Goal: Information Seeking & Learning: Learn about a topic

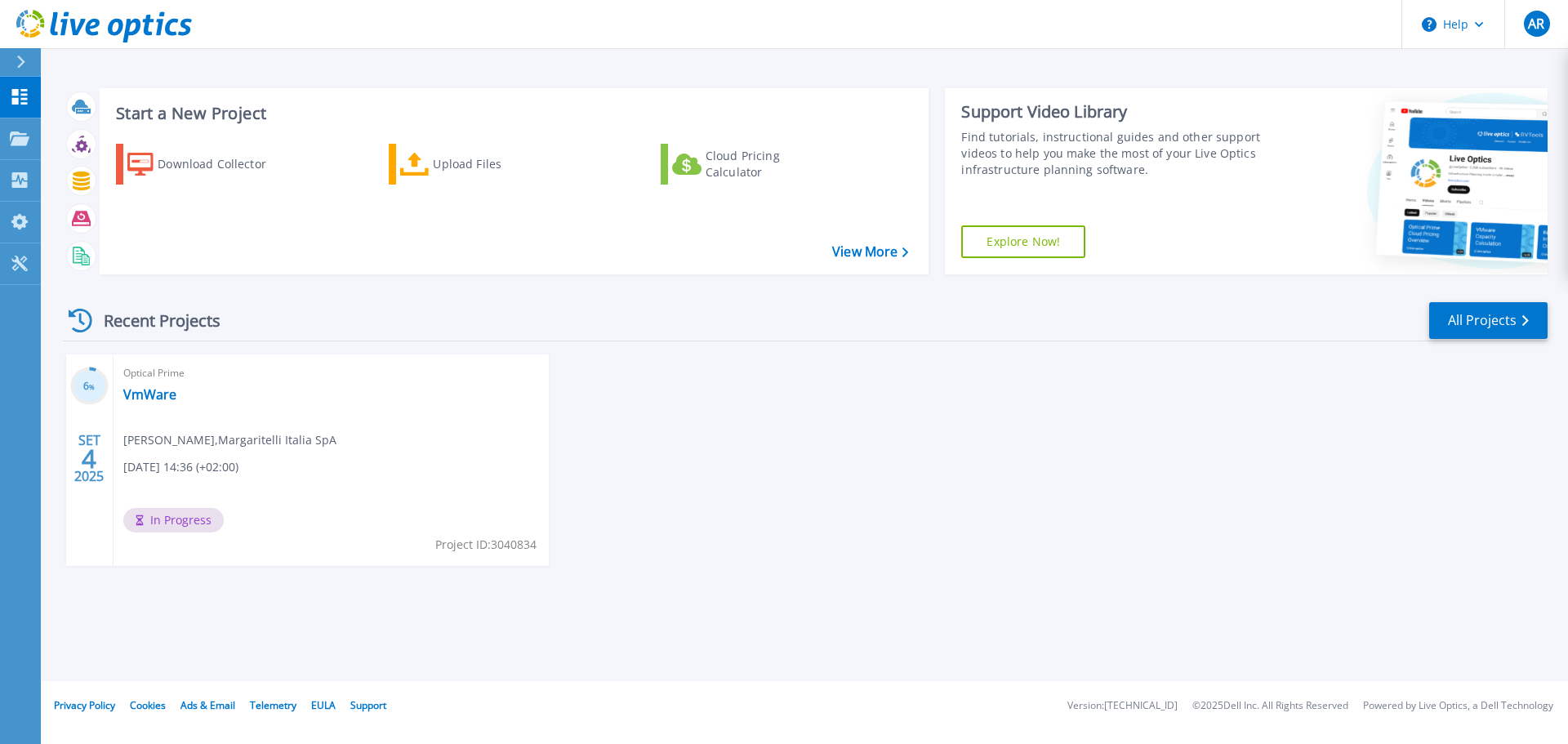
click at [190, 519] on span "In Progress" at bounding box center [173, 520] width 101 height 24
click at [20, 181] on icon at bounding box center [20, 180] width 20 height 16
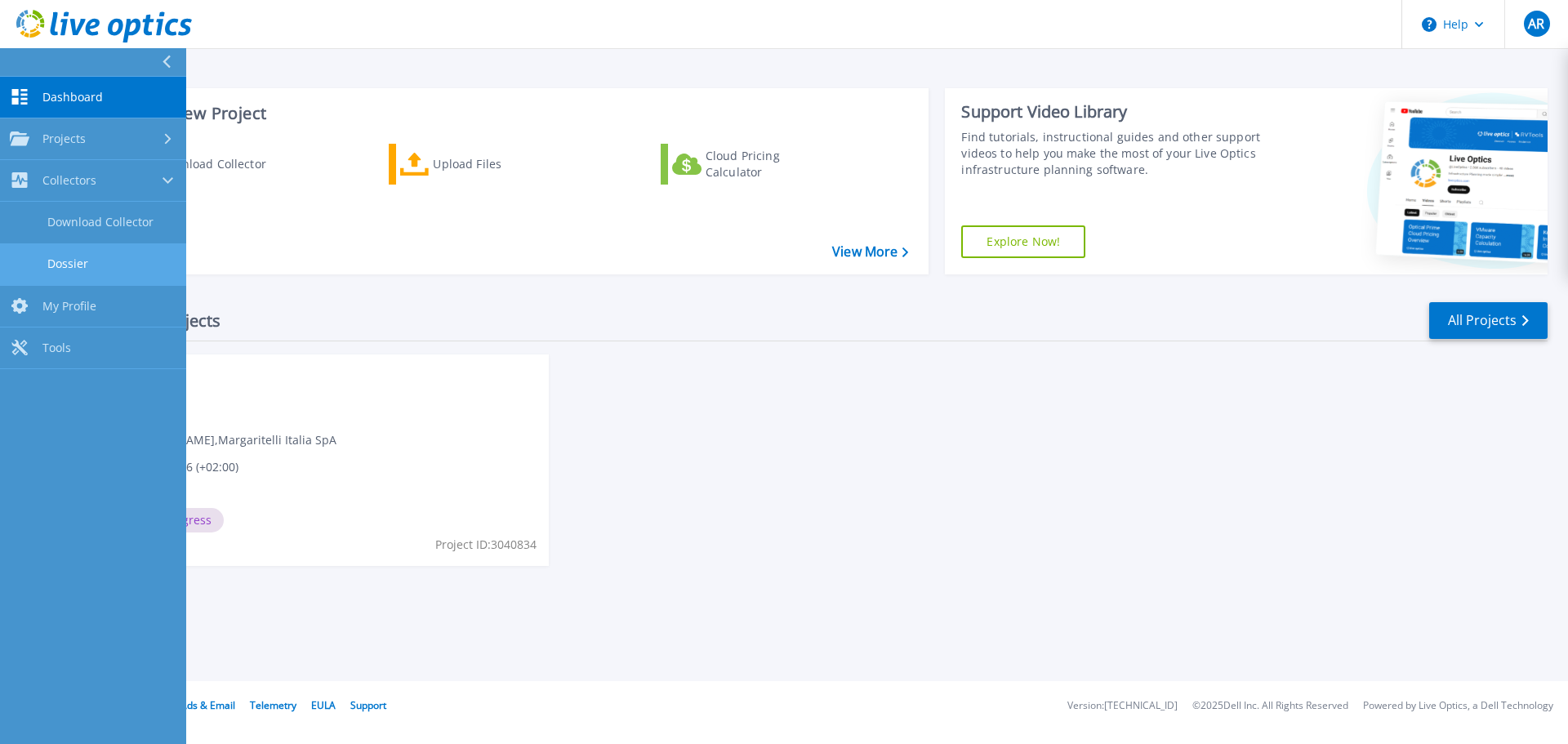
click at [82, 262] on link "Dossier" at bounding box center [93, 264] width 186 height 42
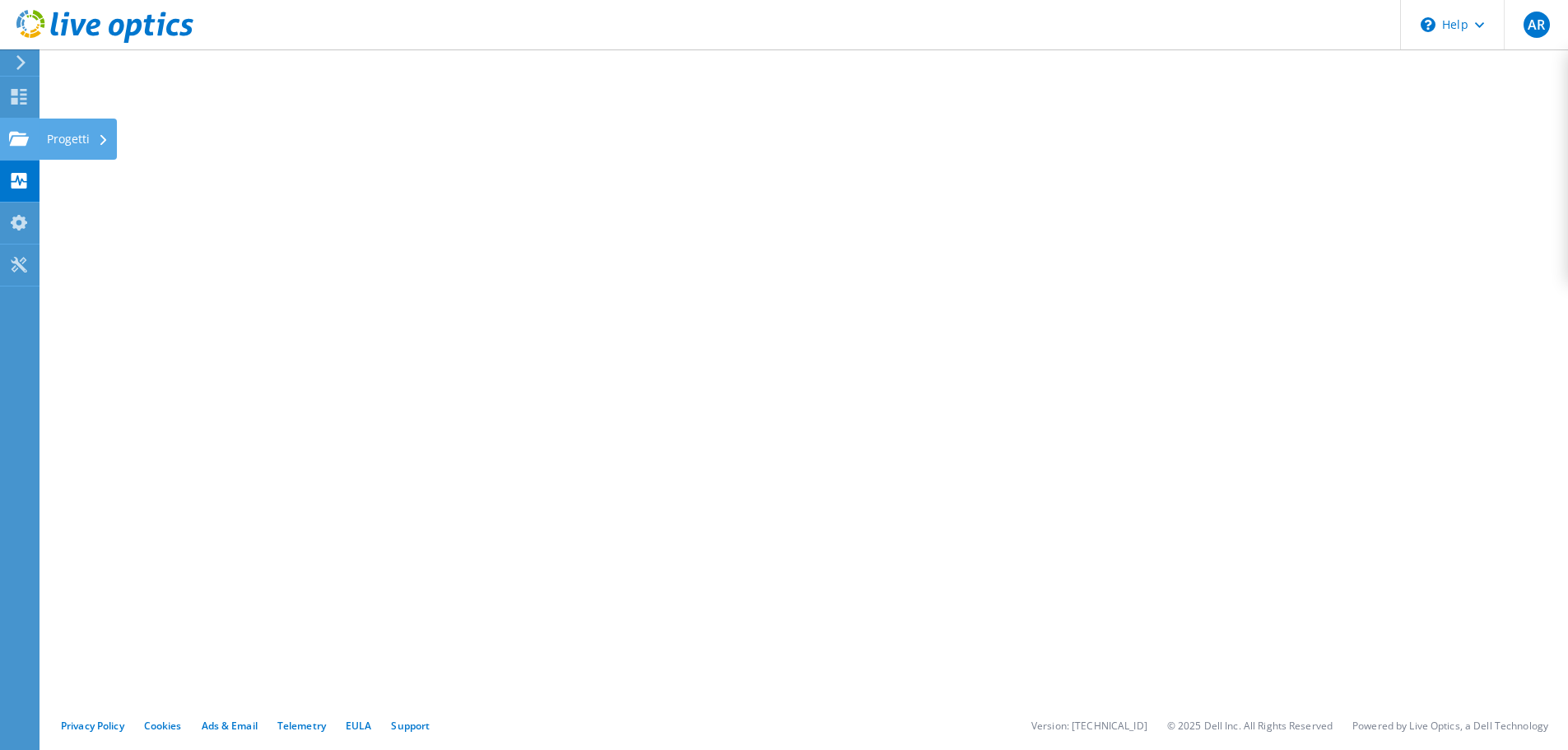
click at [64, 135] on div "Progetti" at bounding box center [77, 139] width 78 height 41
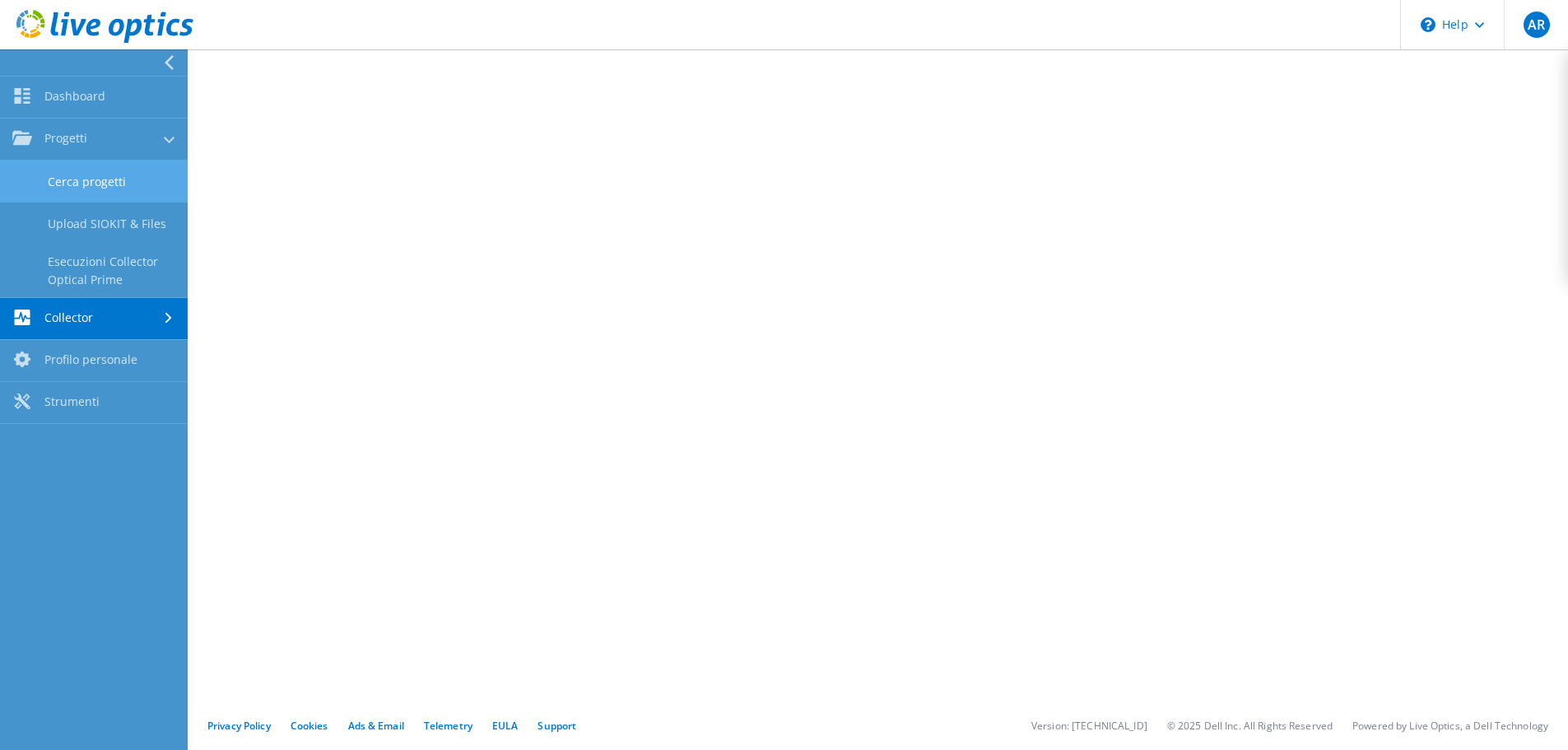
click at [94, 173] on link "Cerca progetti" at bounding box center [94, 181] width 187 height 42
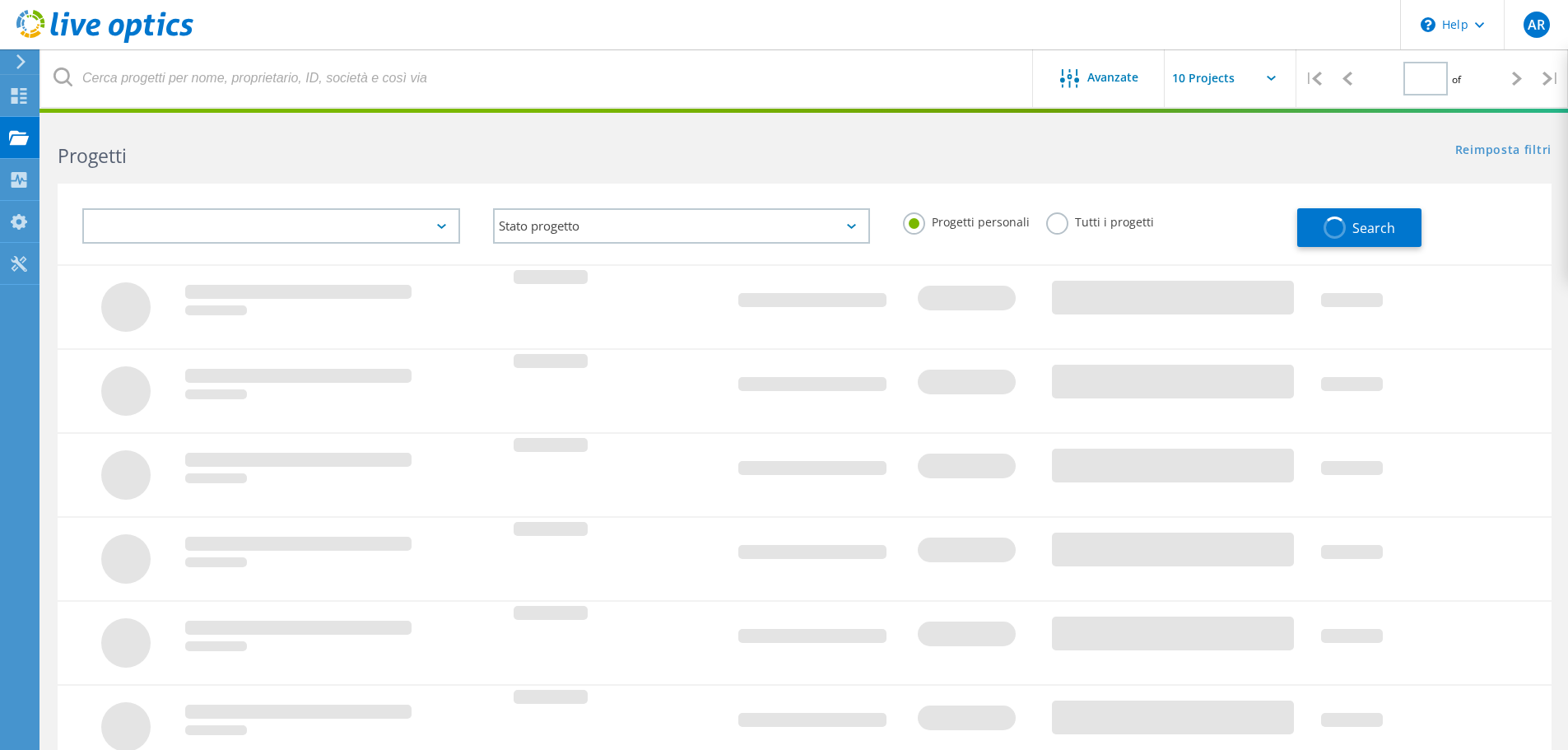
type input "1"
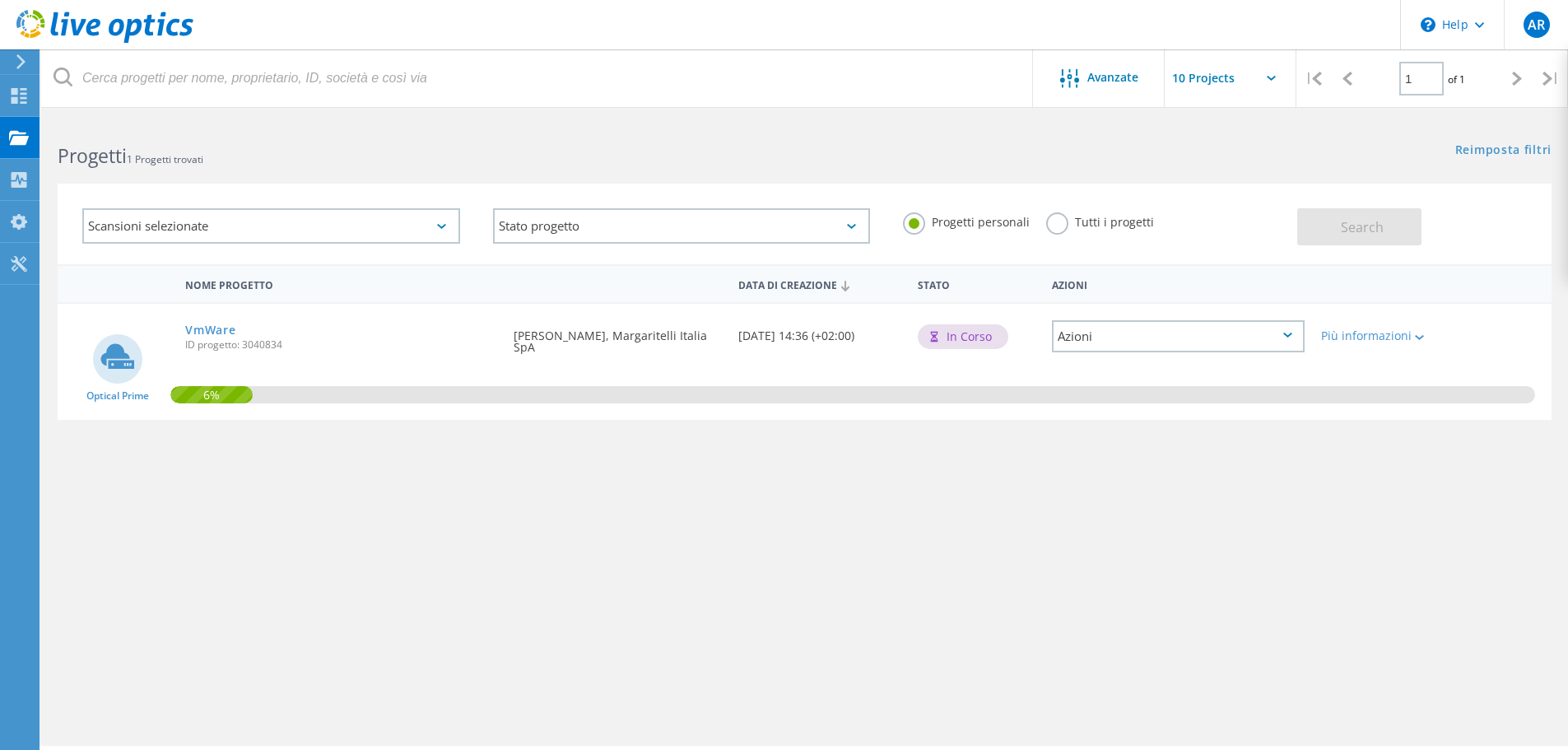
click at [212, 348] on span "ID progetto: 3040834" at bounding box center [341, 345] width 312 height 10
click at [127, 353] on circle at bounding box center [117, 359] width 49 height 49
click at [1368, 331] on div "Più informazioni" at bounding box center [1373, 336] width 102 height 12
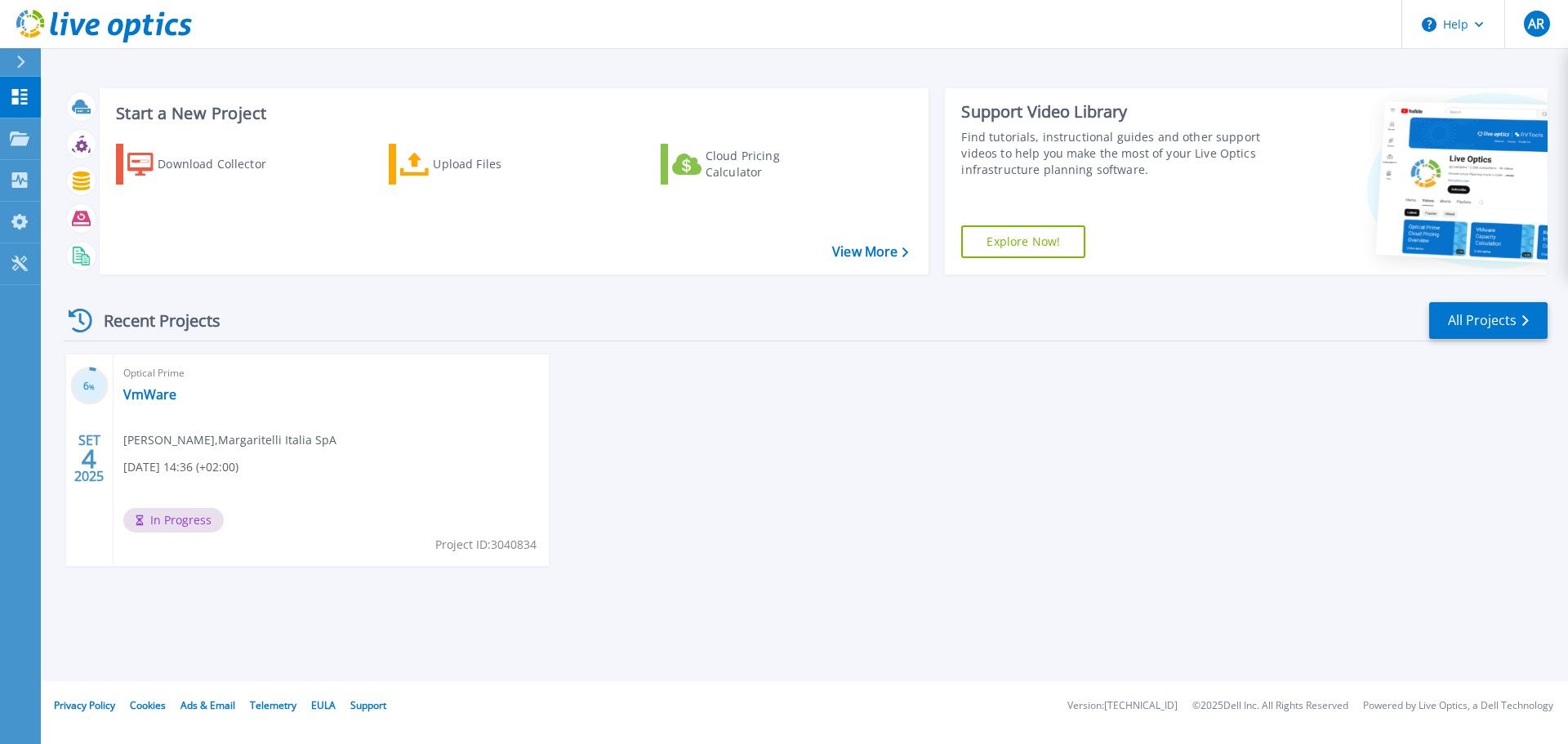
click at [82, 380] on h3 "6 %" at bounding box center [89, 386] width 38 height 19
click at [400, 468] on div "Optical Prime VmWare [PERSON_NAME] , Margaritelli Italia SpA [DATE] 14:36 (+02:…" at bounding box center [330, 460] width 435 height 211
click at [260, 163] on div "Download Collector" at bounding box center [223, 163] width 131 height 32
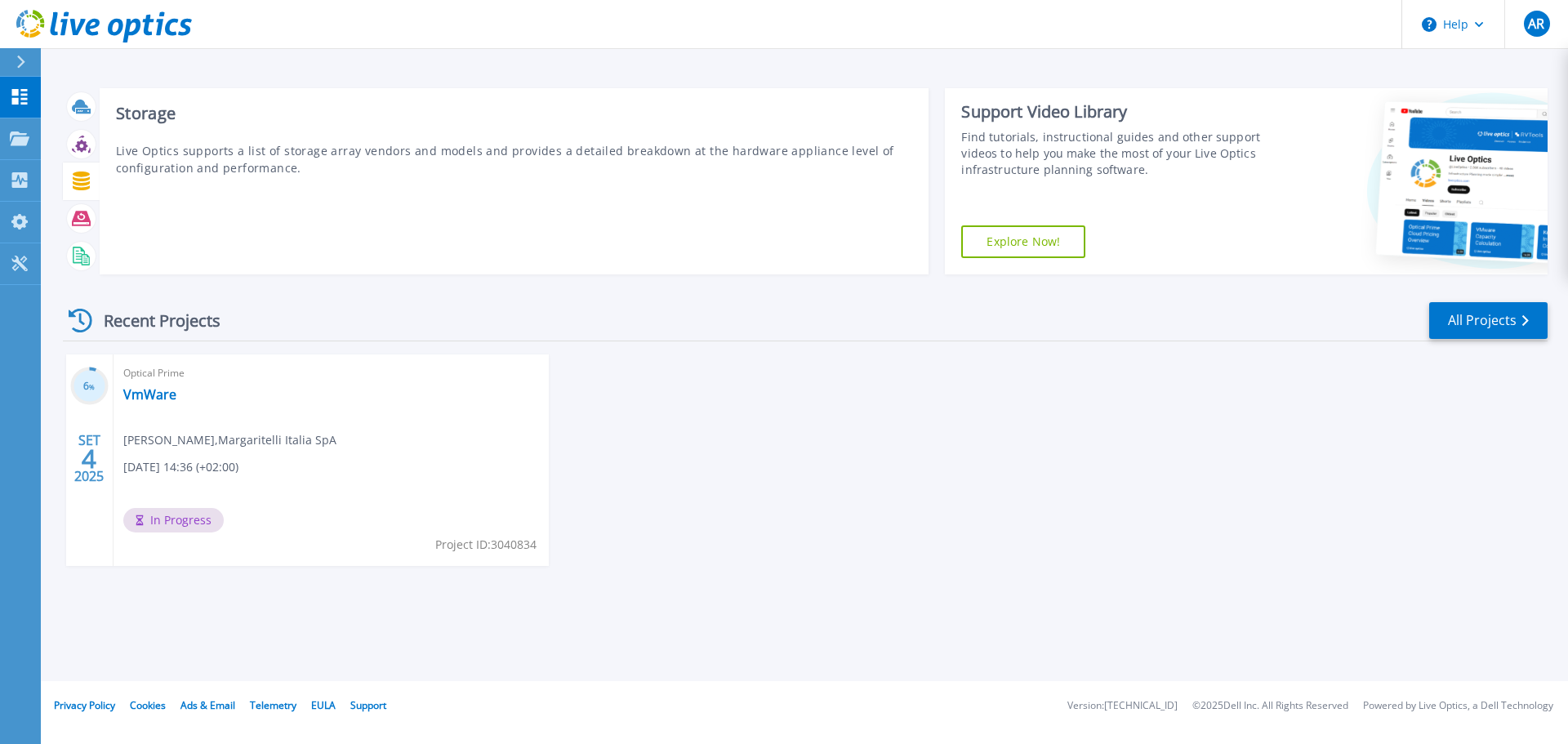
click at [75, 186] on icon at bounding box center [81, 180] width 18 height 19
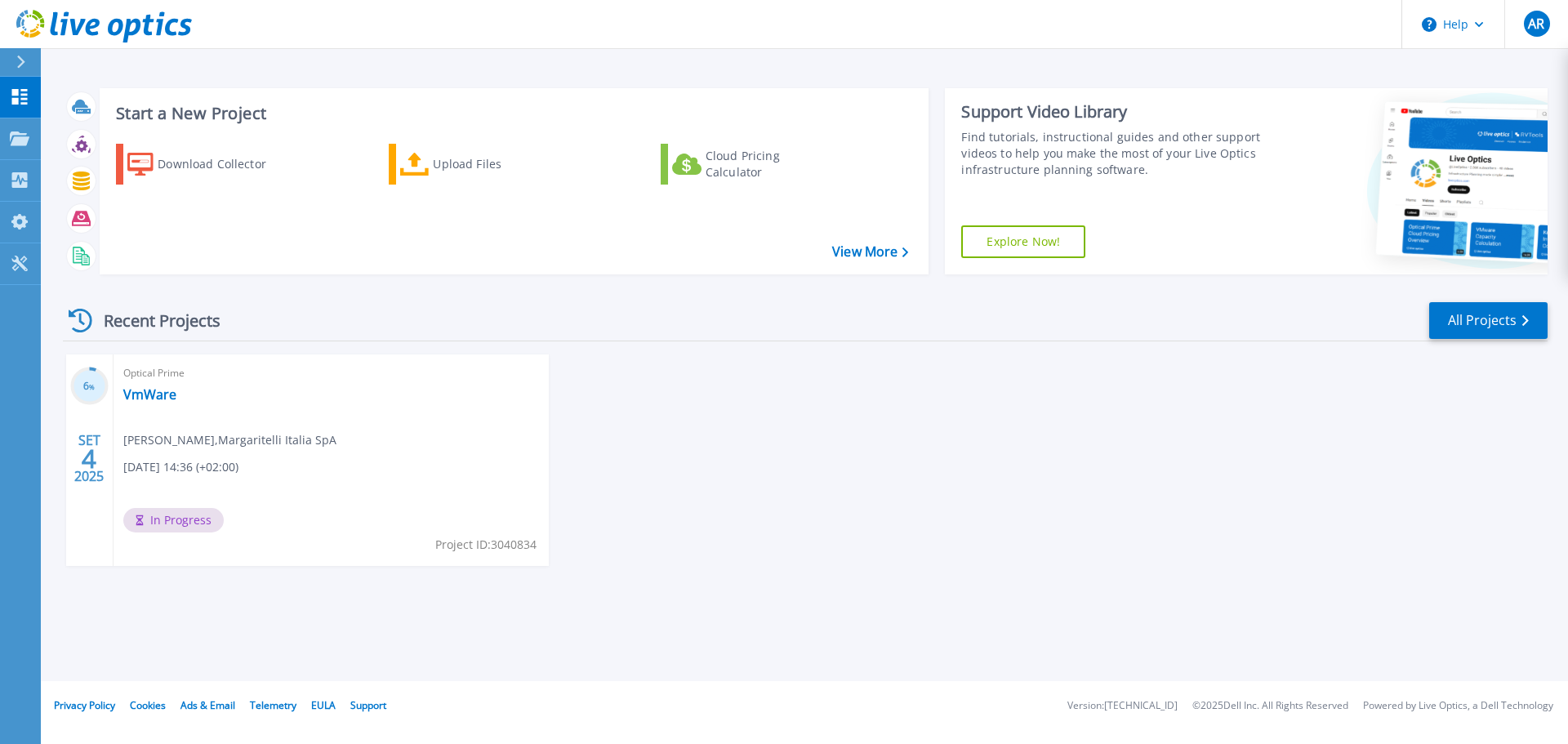
click at [166, 523] on span "In Progress" at bounding box center [173, 520] width 101 height 24
click at [38, 180] on link "Collectors Collectors" at bounding box center [21, 181] width 41 height 42
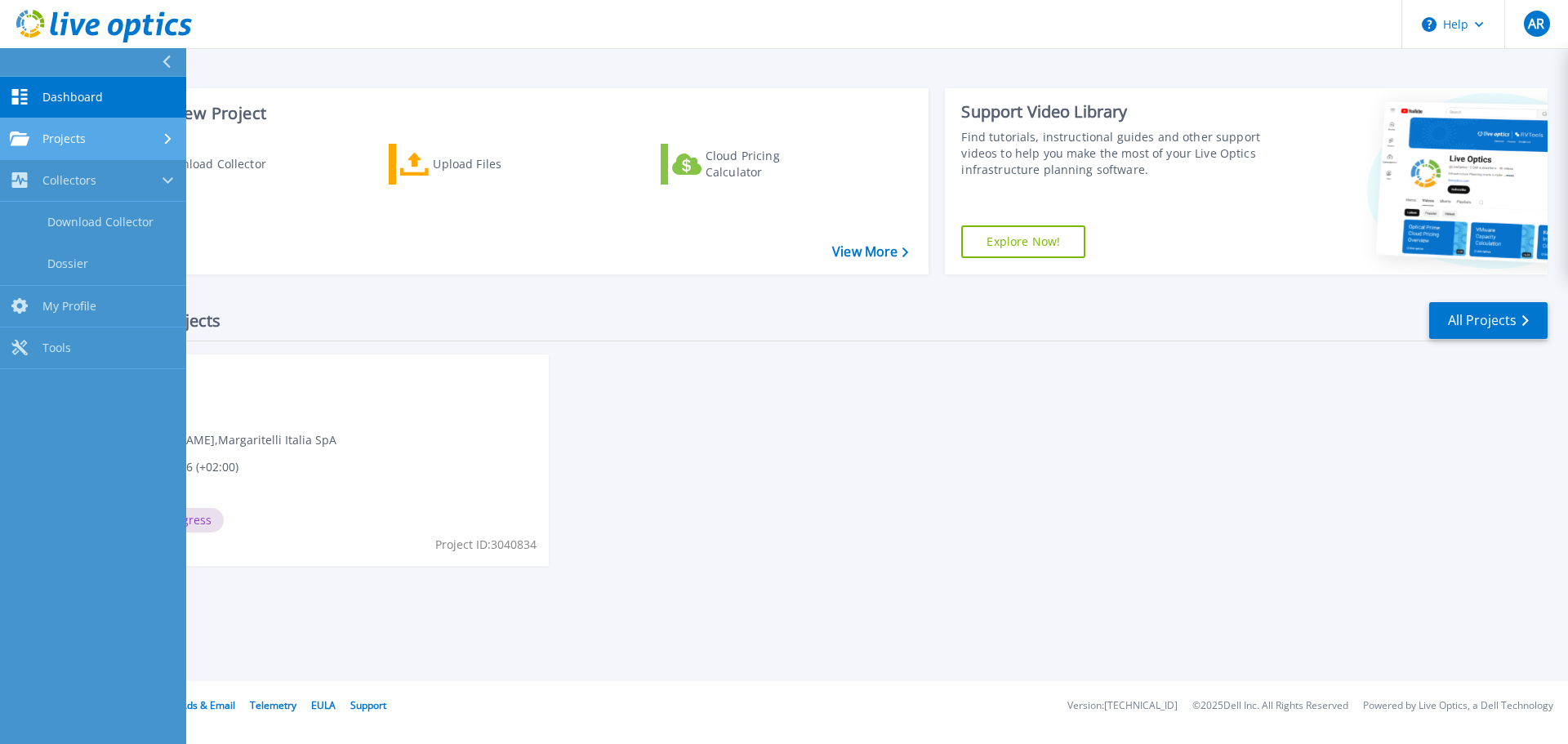
click at [52, 146] on span "Projects" at bounding box center [64, 139] width 43 height 15
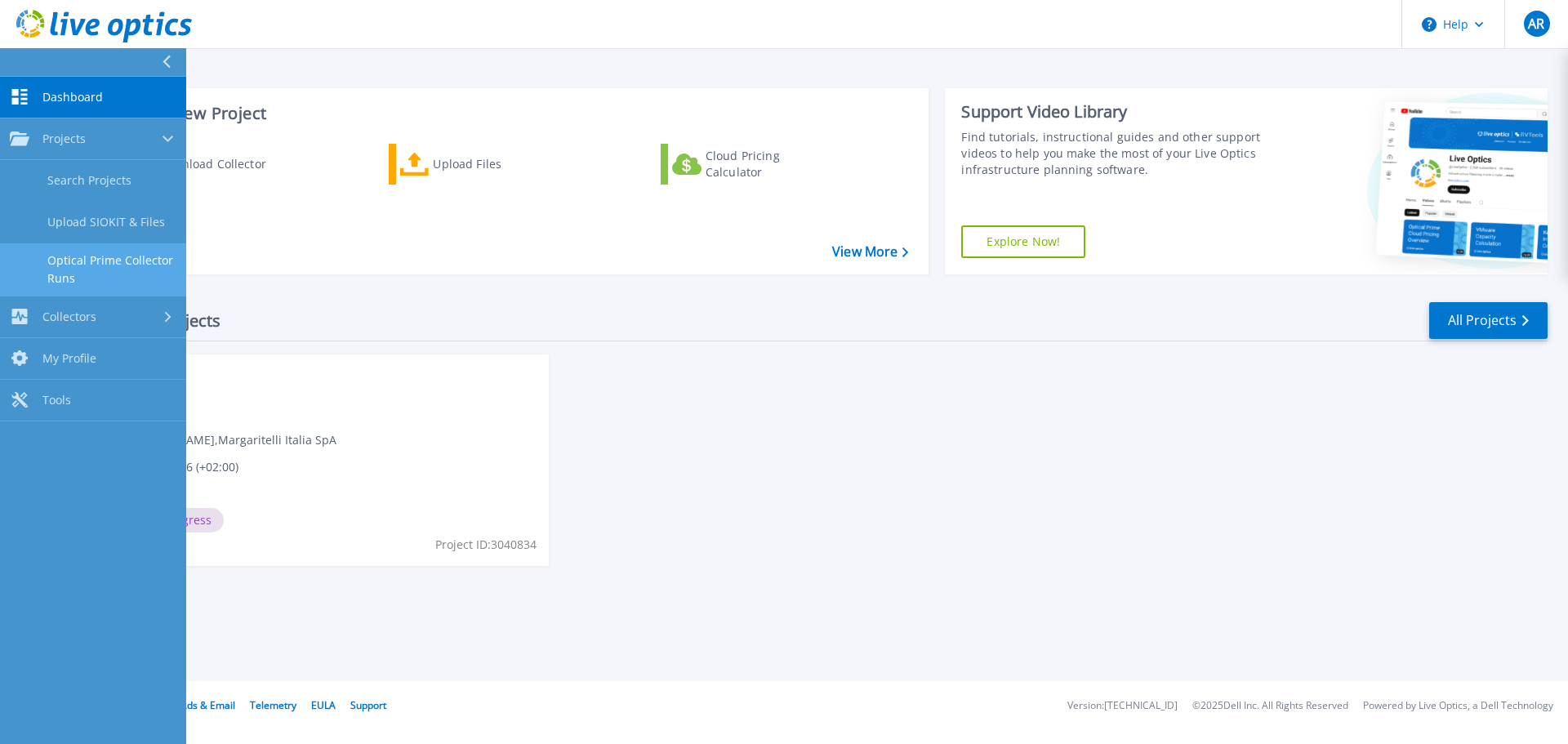
click at [87, 264] on link "Optical Prime Collector Runs" at bounding box center [93, 269] width 186 height 52
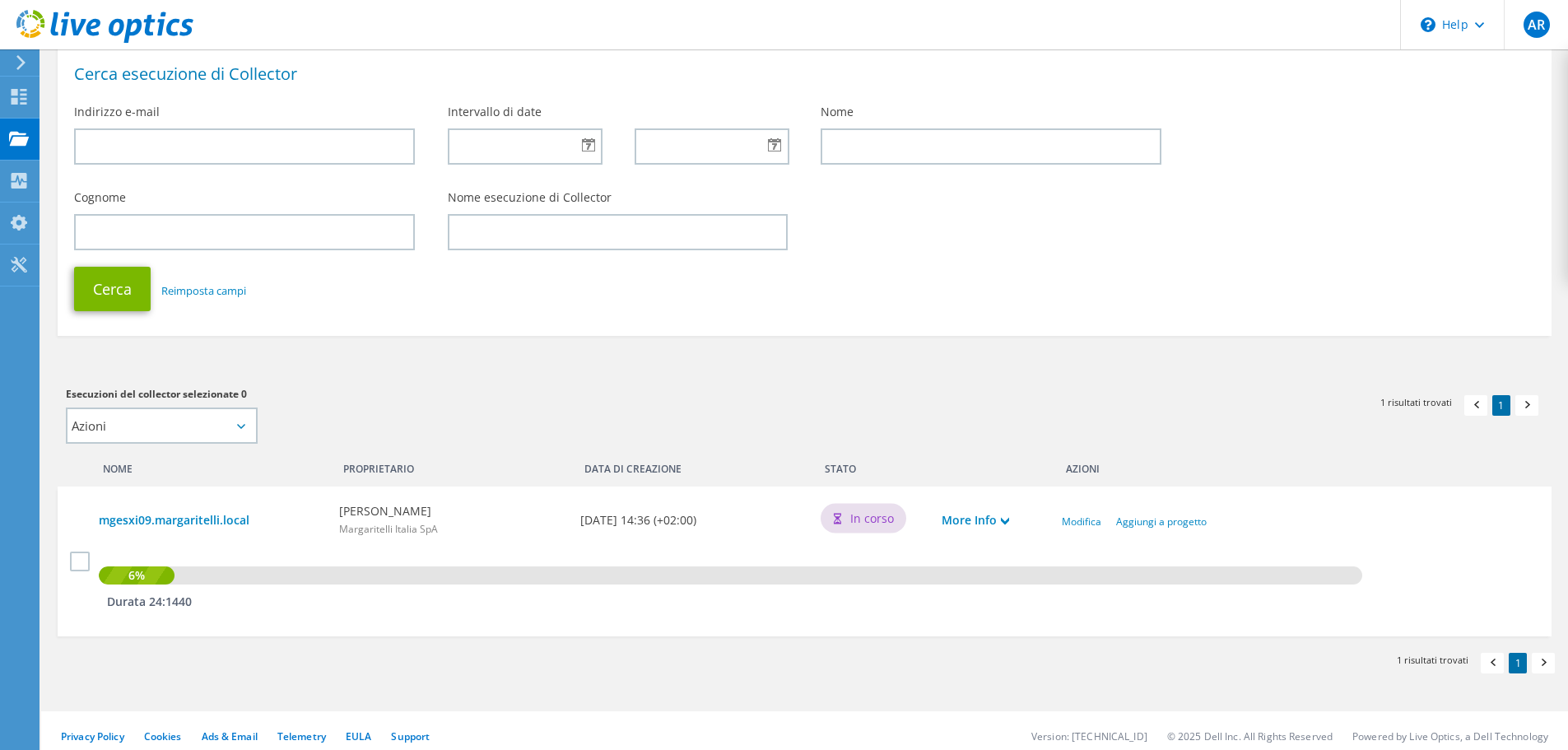
scroll to position [102, 0]
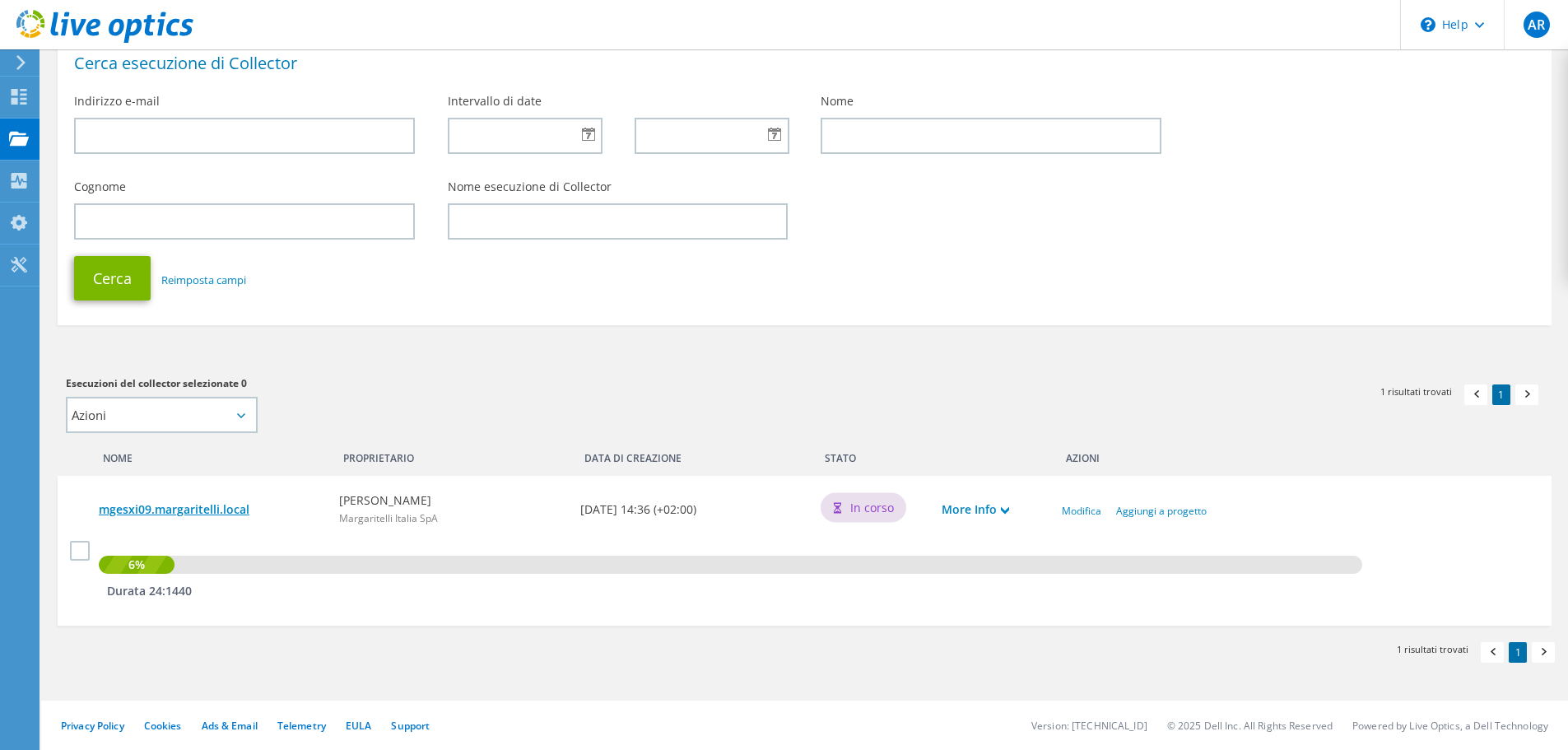
click at [193, 512] on link "mgesxi09.margaritelli.local" at bounding box center [210, 510] width 224 height 18
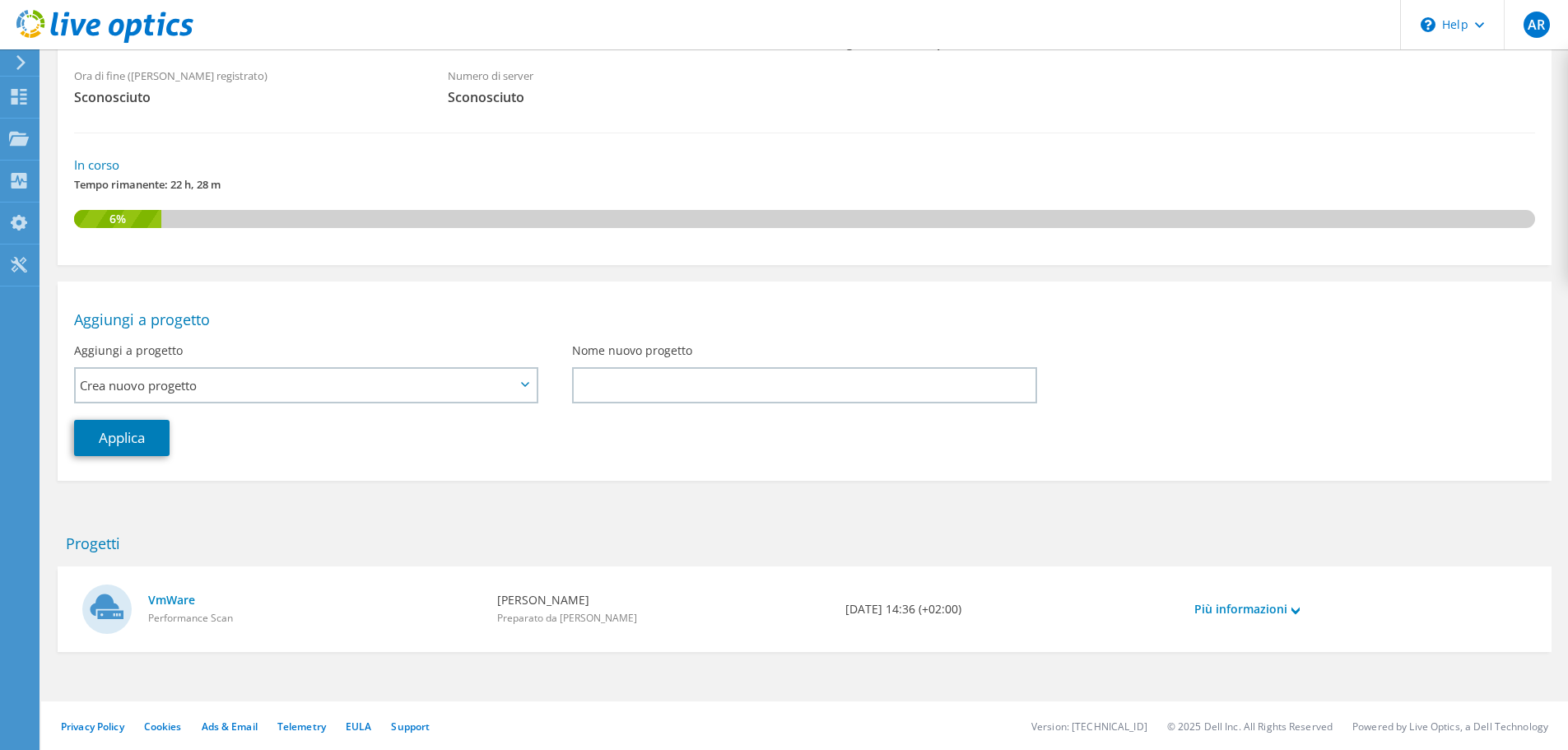
scroll to position [247, 0]
click at [172, 594] on link "VmWare" at bounding box center [314, 599] width 333 height 18
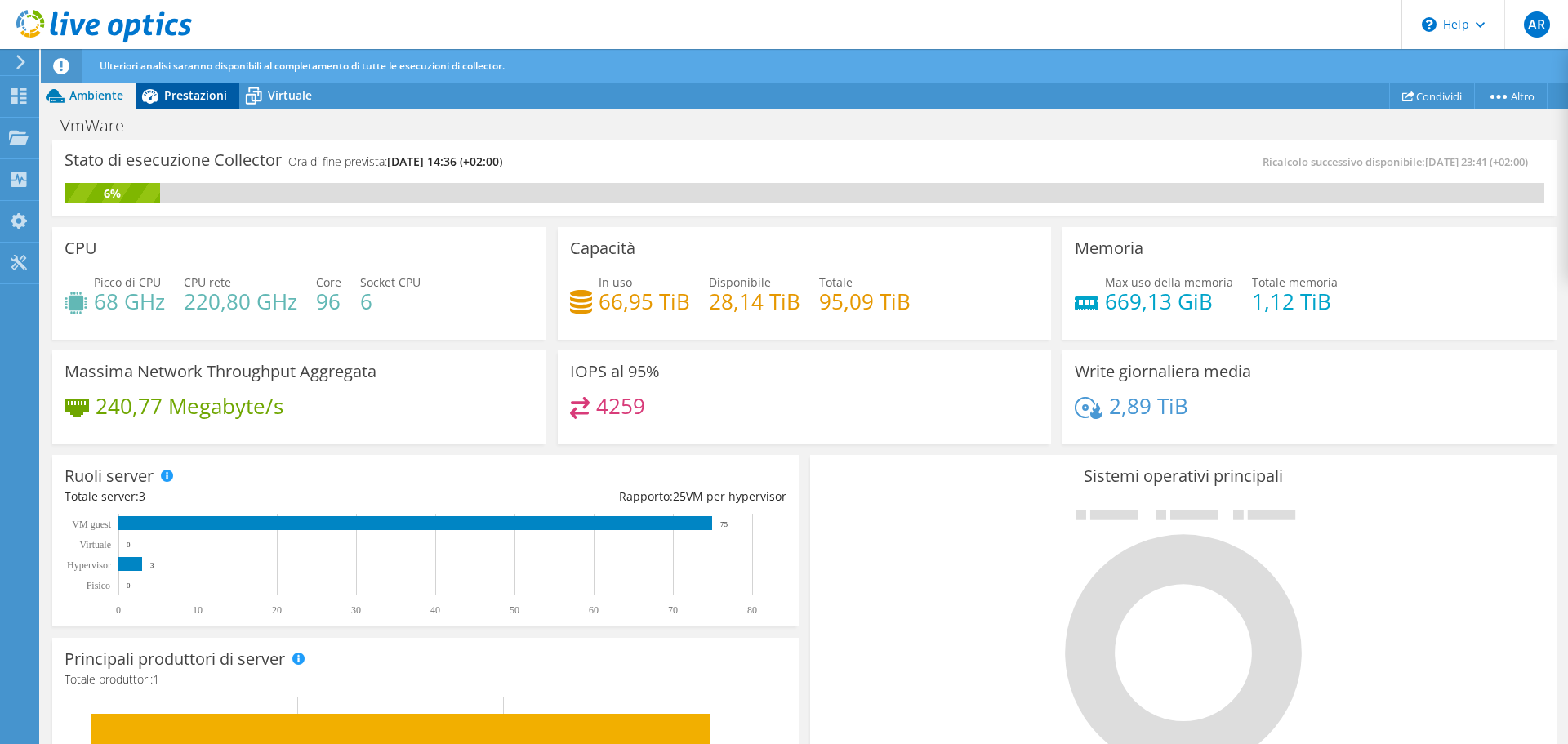
click at [179, 95] on span "Prestazioni" at bounding box center [196, 95] width 63 height 16
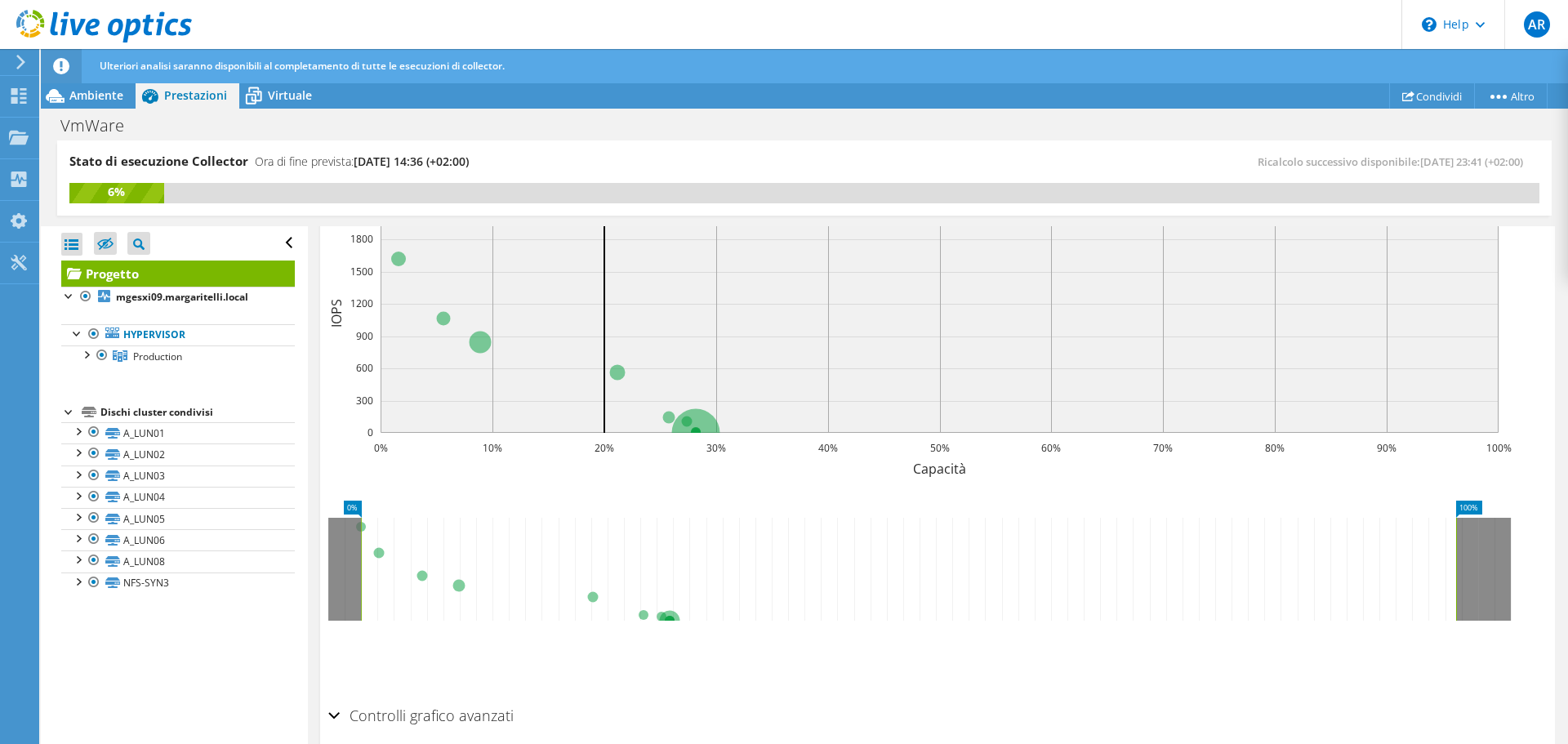
scroll to position [289, 0]
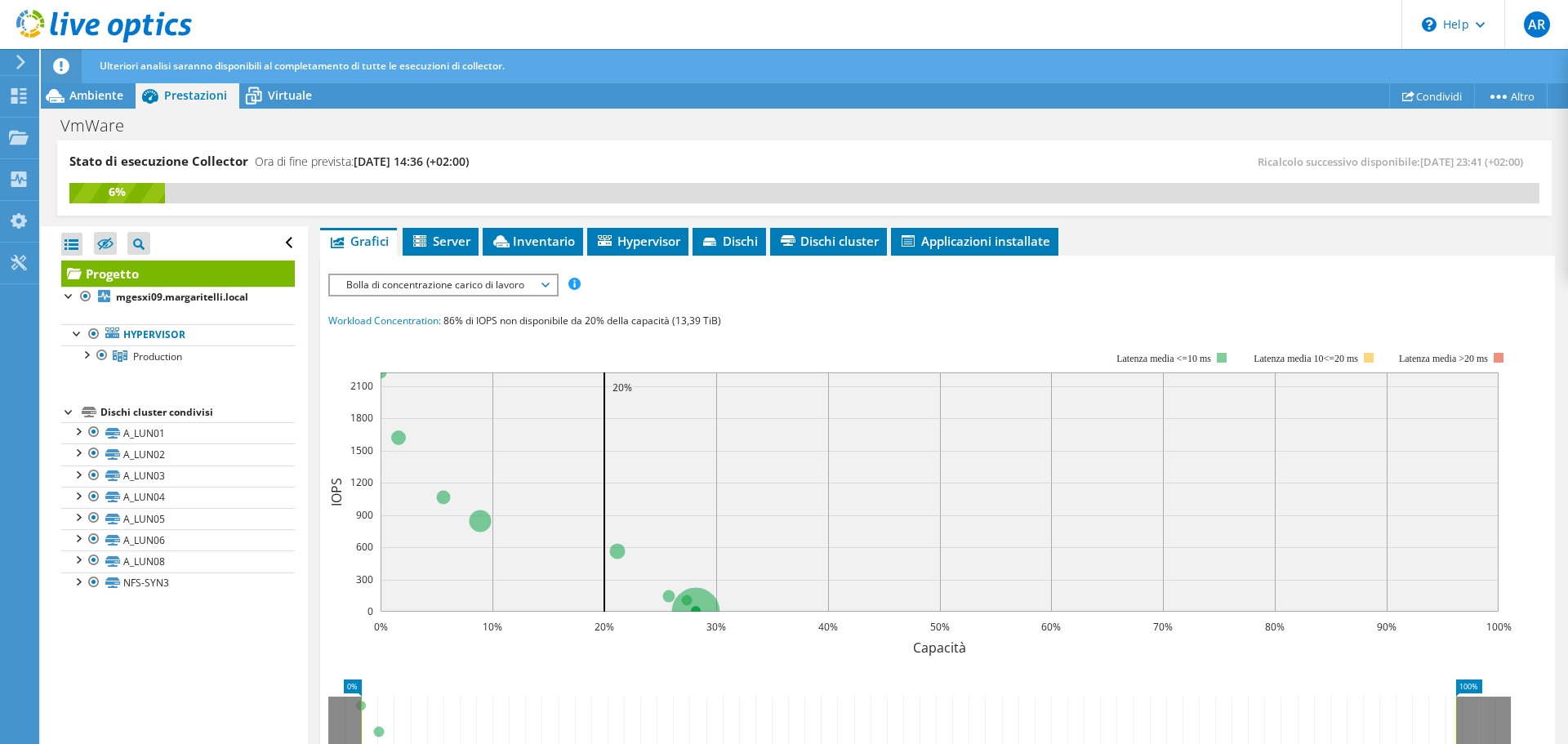
click at [468, 289] on span "Bolla di concentrazione carico di lavoro" at bounding box center [443, 285] width 210 height 20
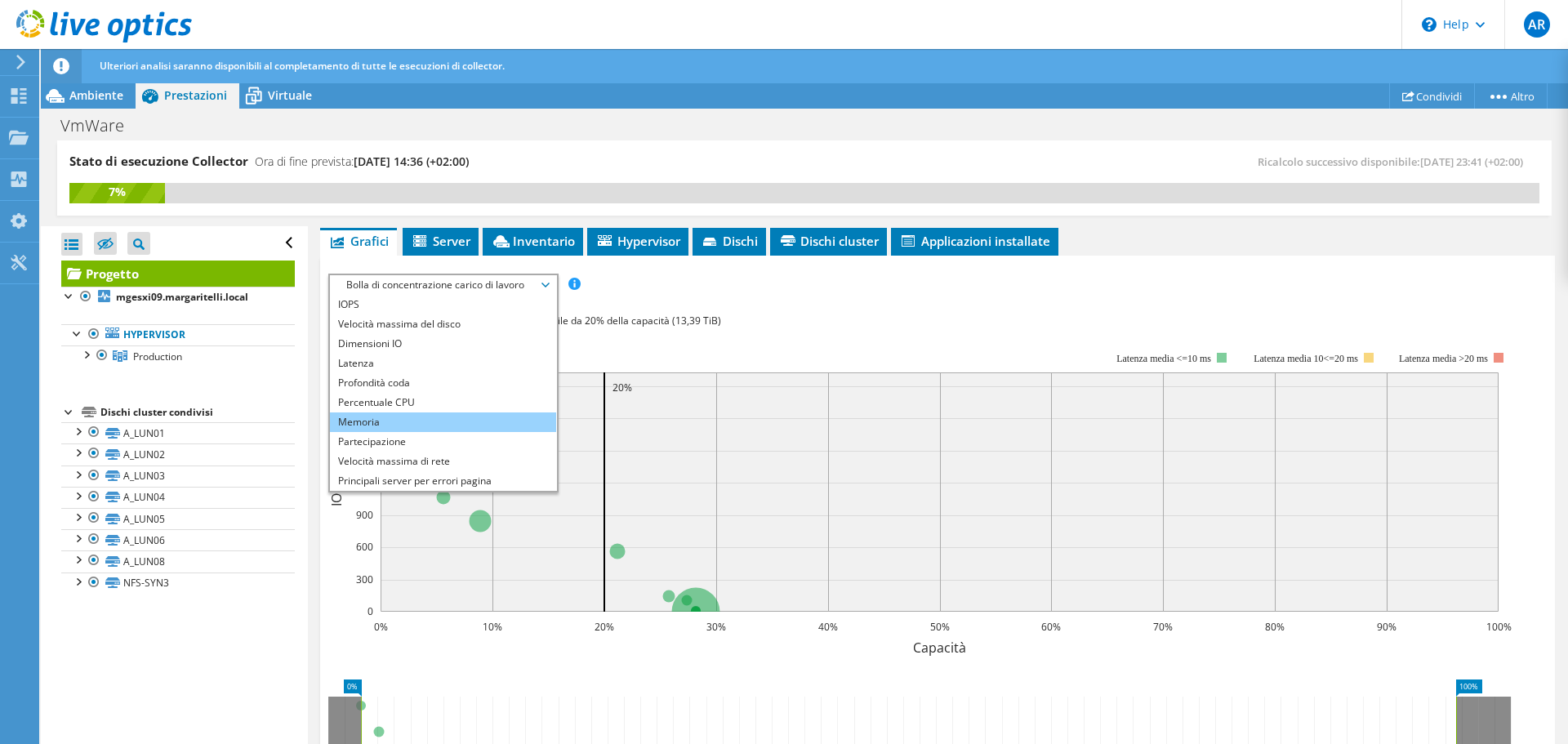
click at [436, 423] on li "Memoria" at bounding box center [443, 422] width 226 height 20
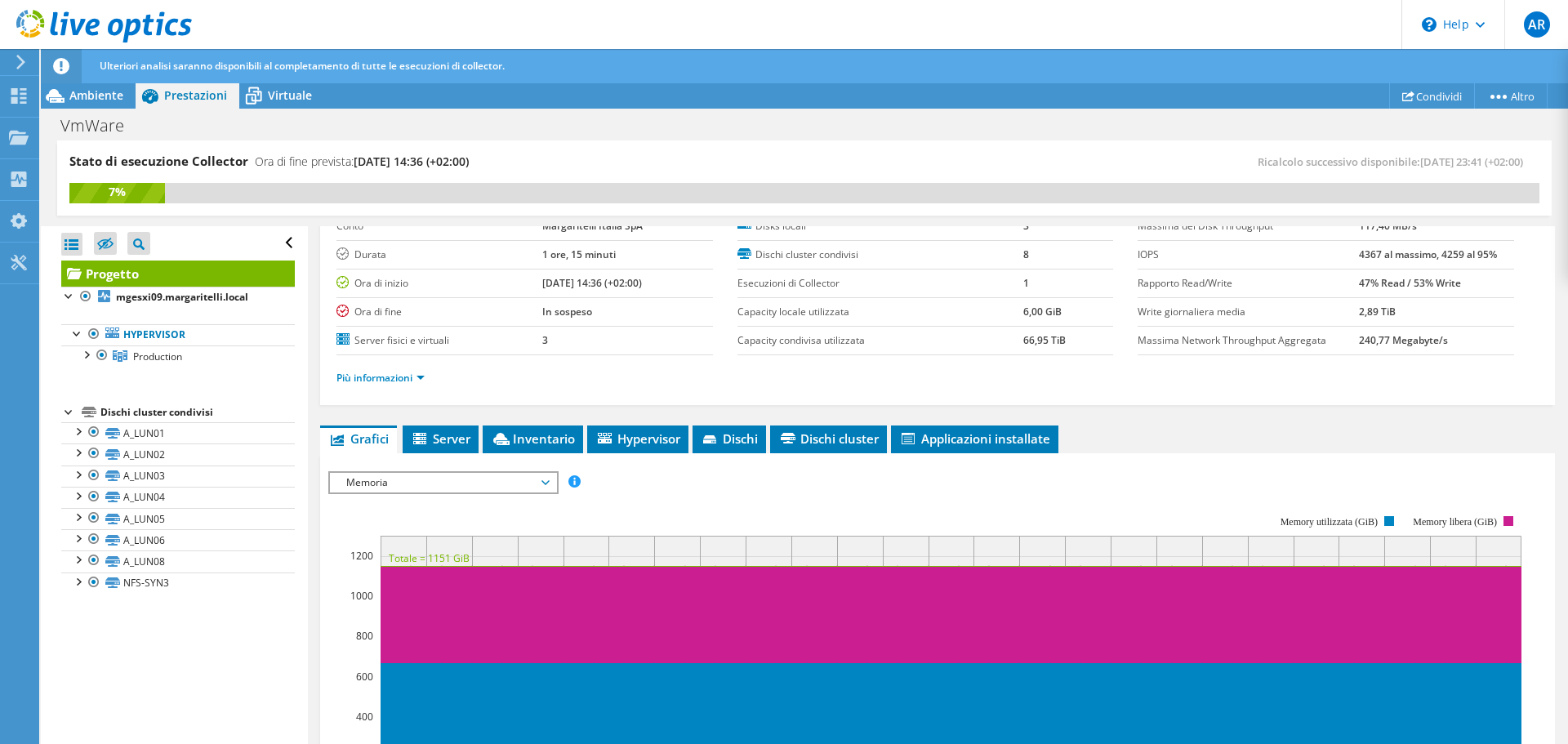
scroll to position [173, 0]
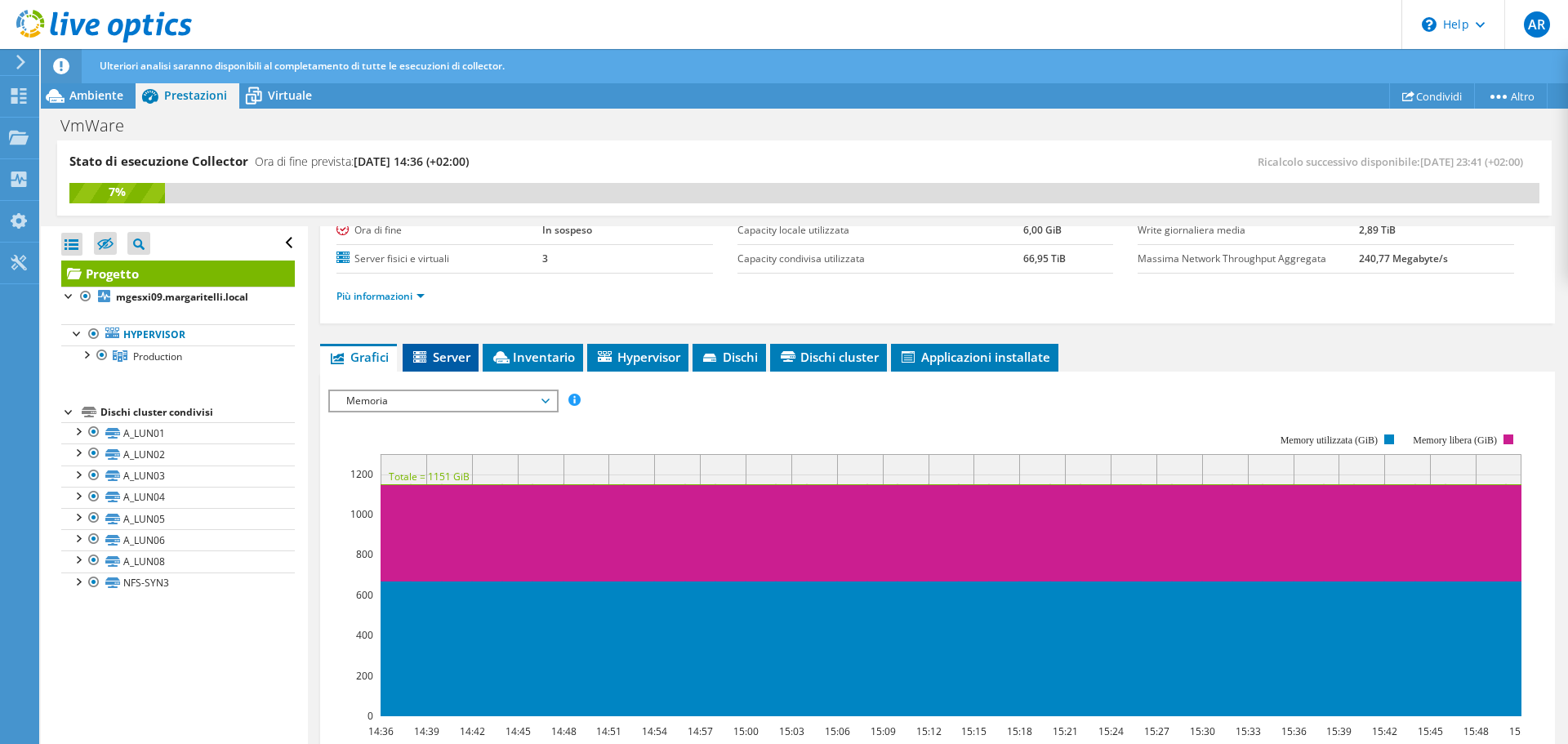
click at [453, 358] on span "Server" at bounding box center [440, 357] width 60 height 17
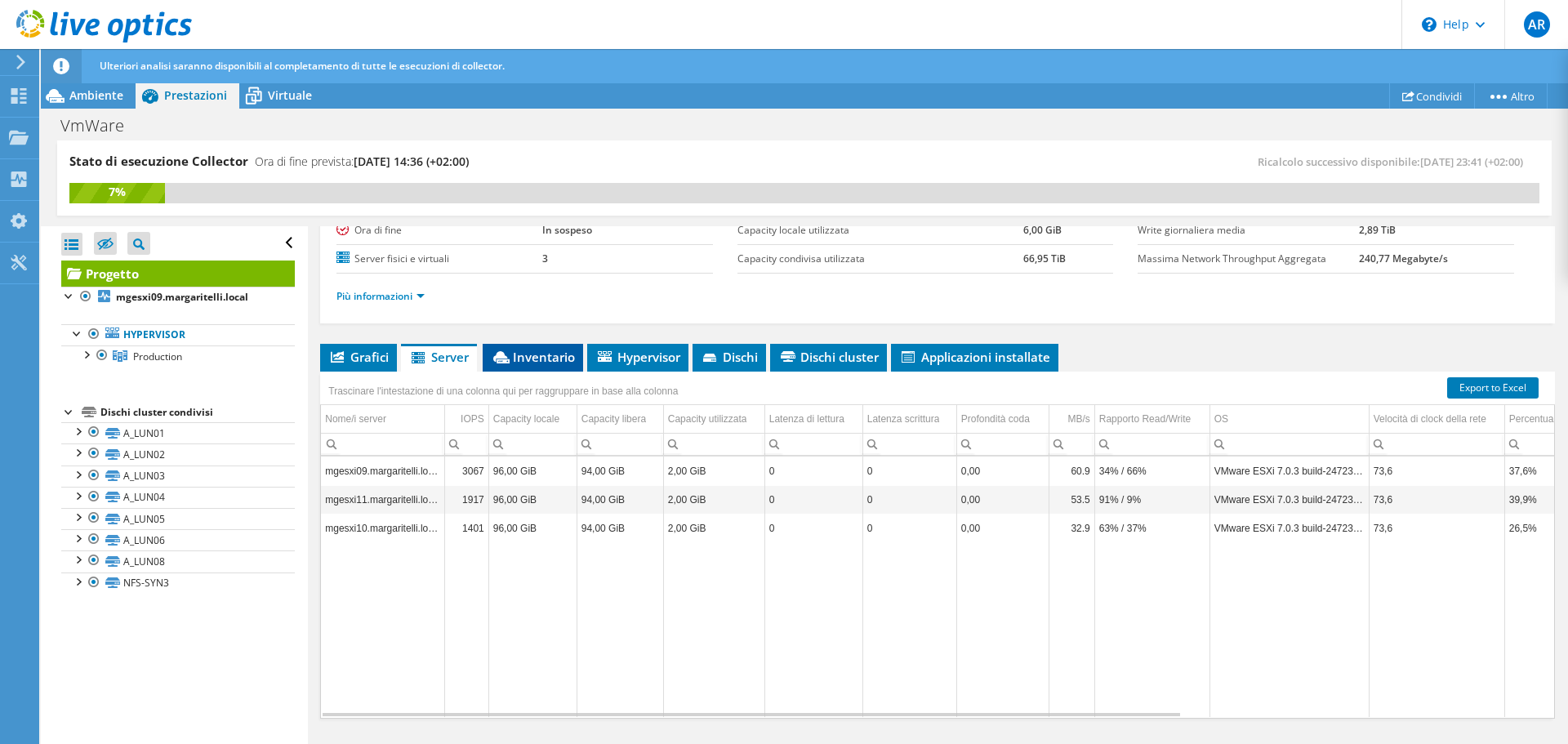
click at [541, 366] on li "Inventario" at bounding box center [533, 358] width 101 height 27
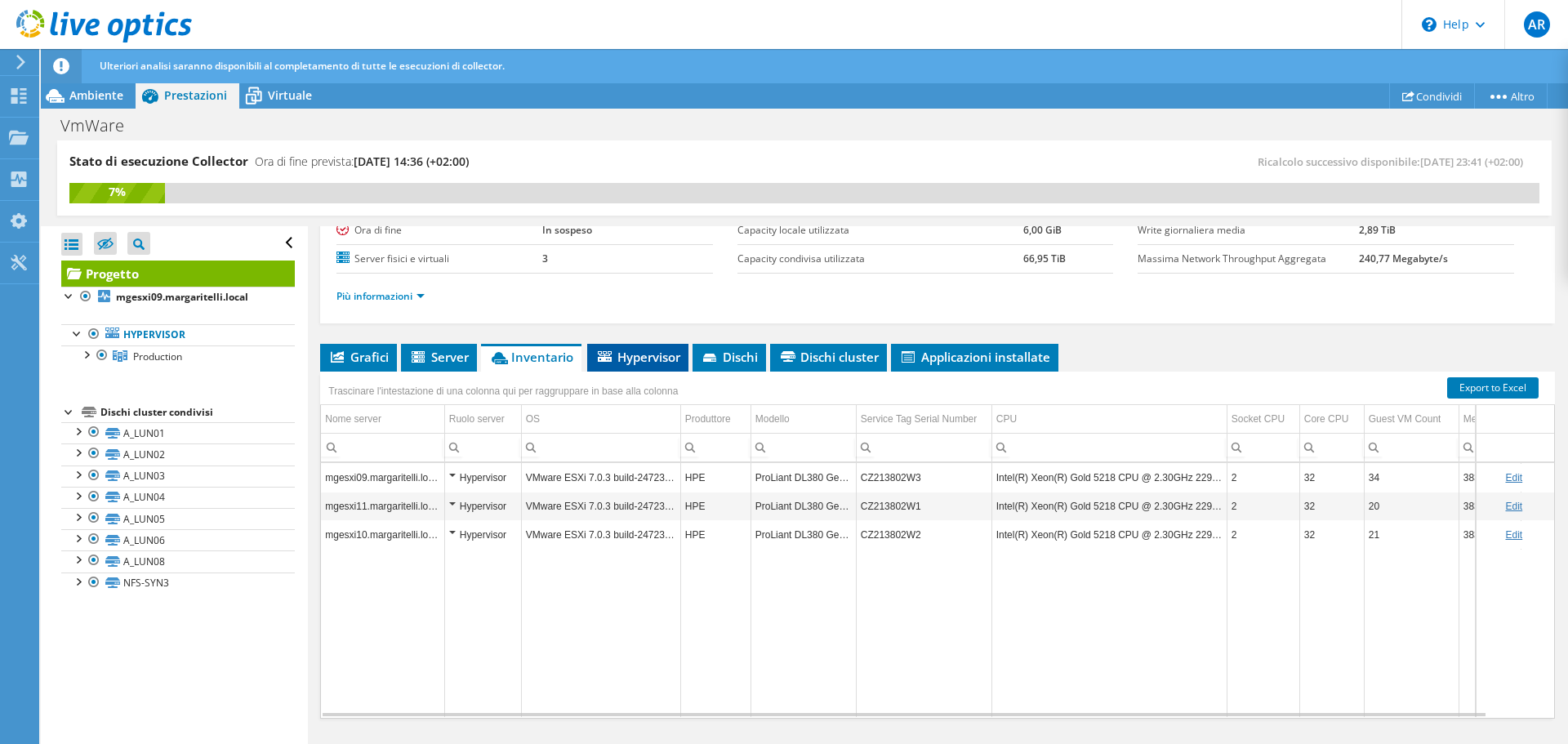
click at [642, 364] on span "Hypervisor" at bounding box center [637, 357] width 85 height 17
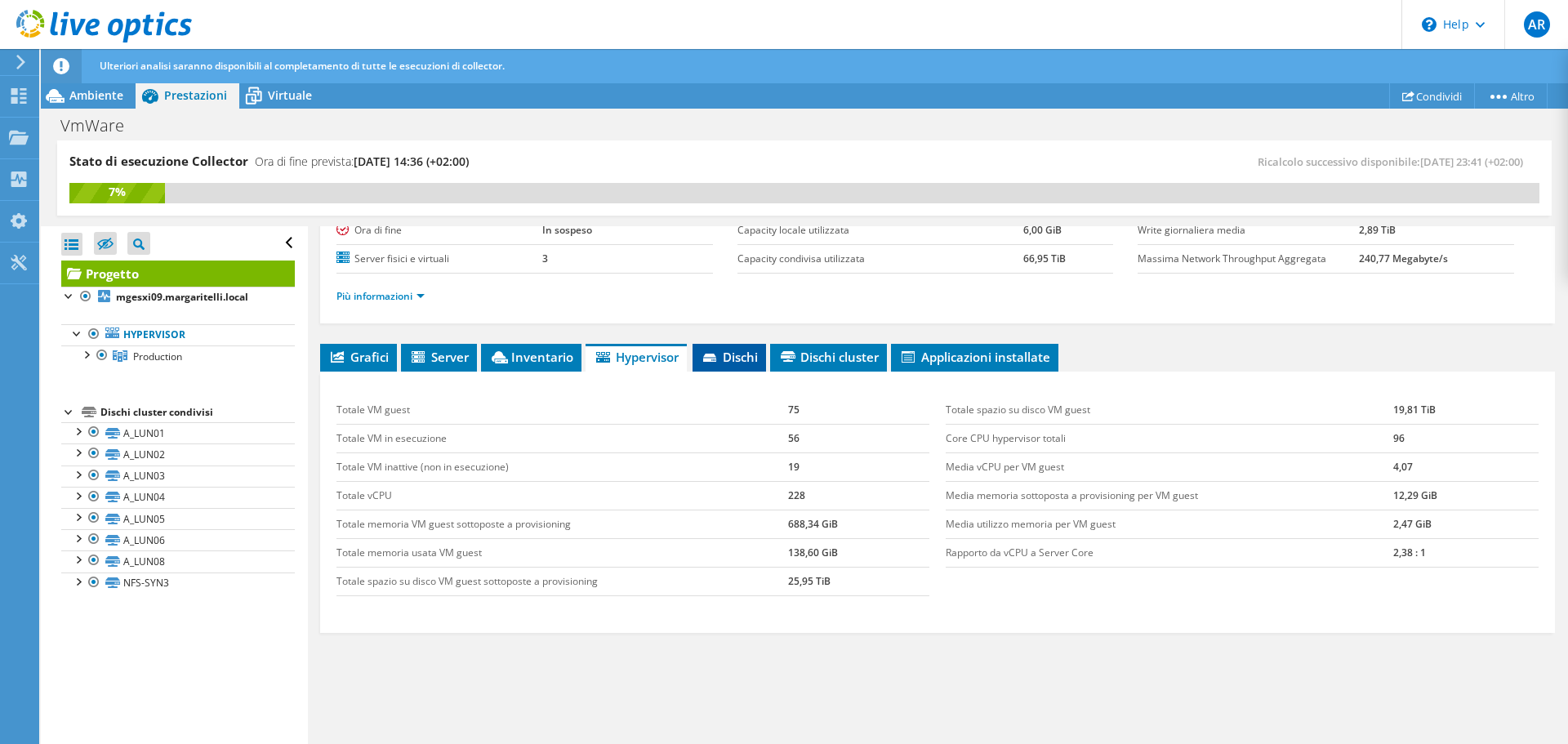
click at [748, 362] on span "Dischi" at bounding box center [729, 357] width 57 height 17
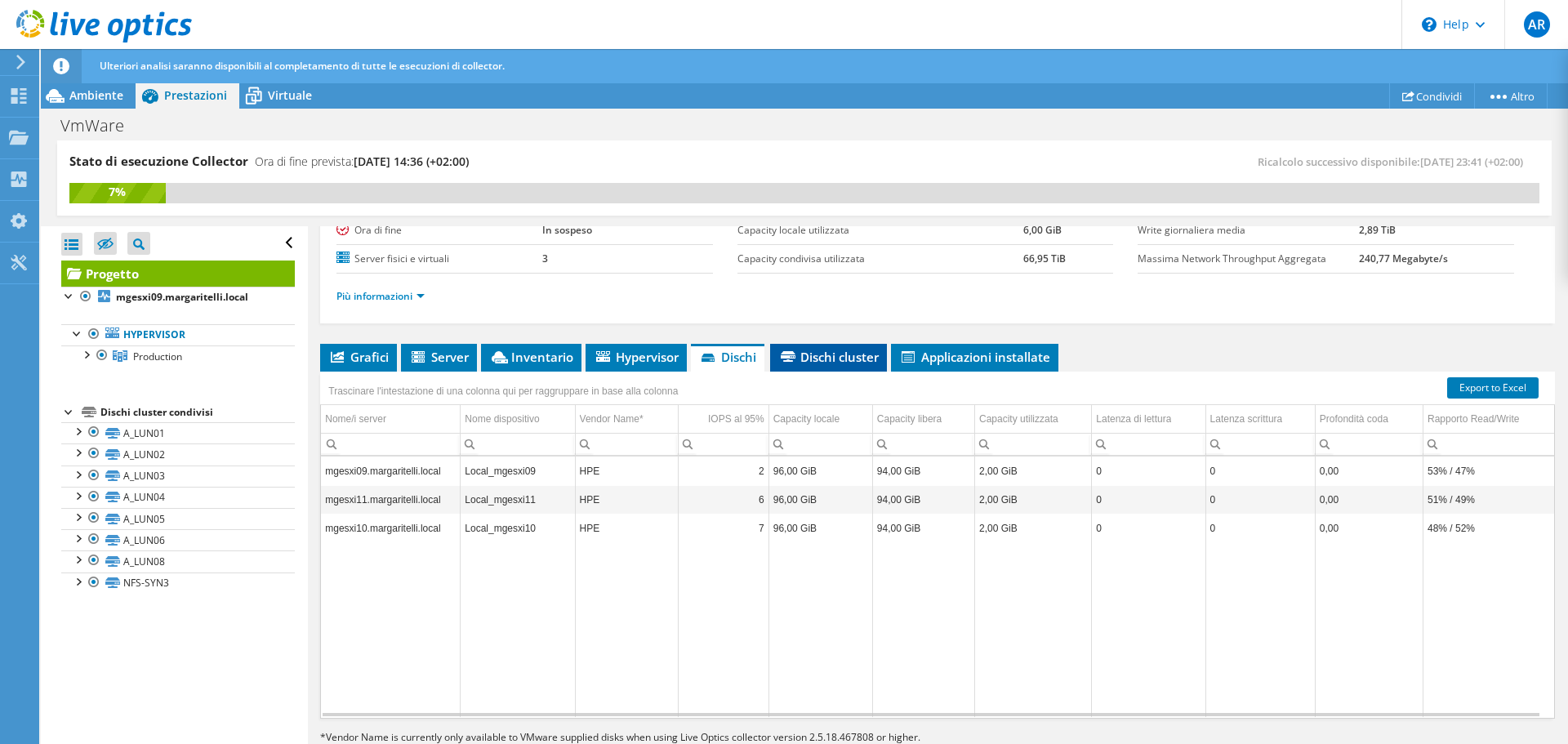
click at [829, 364] on span "Dischi cluster" at bounding box center [828, 357] width 101 height 17
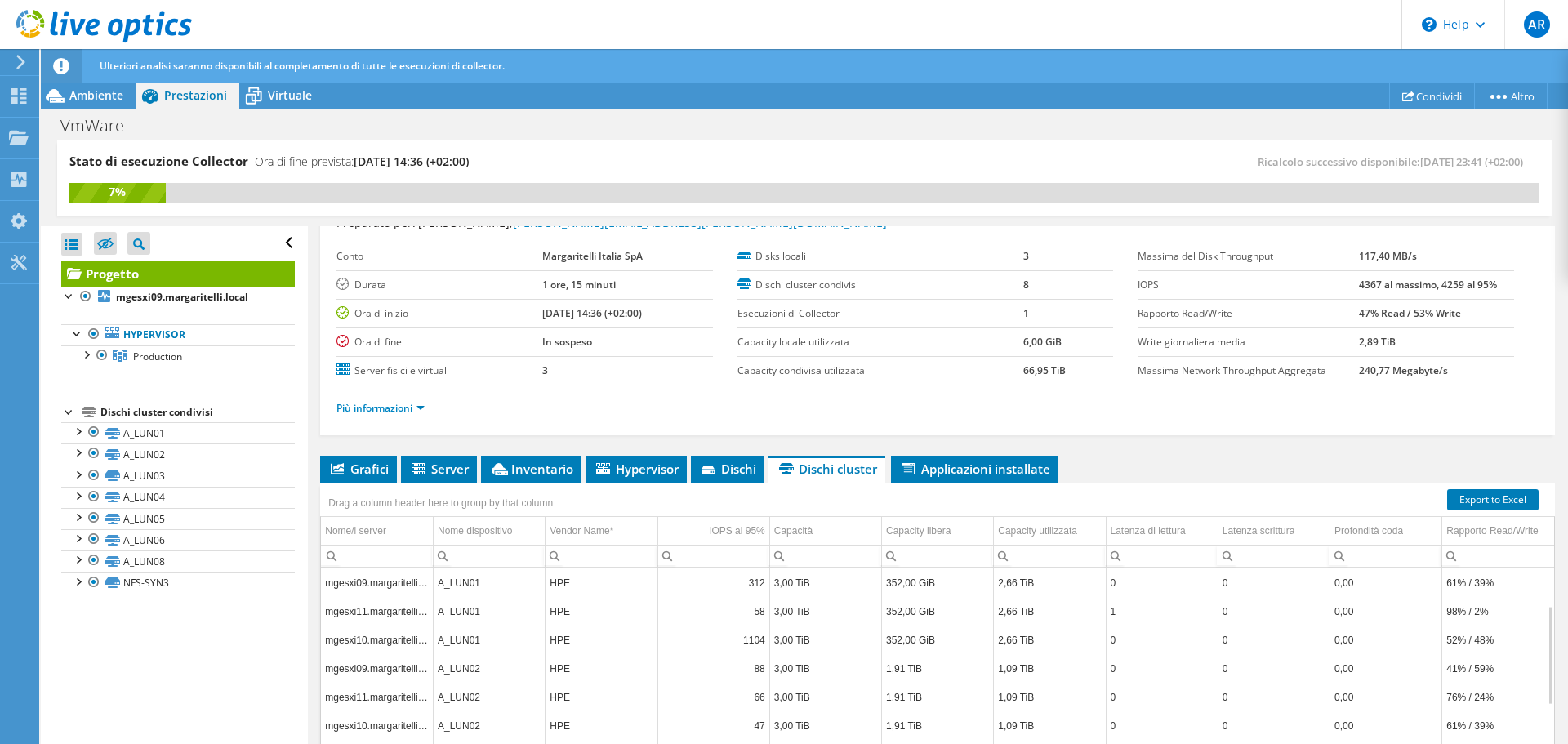
scroll to position [0, 0]
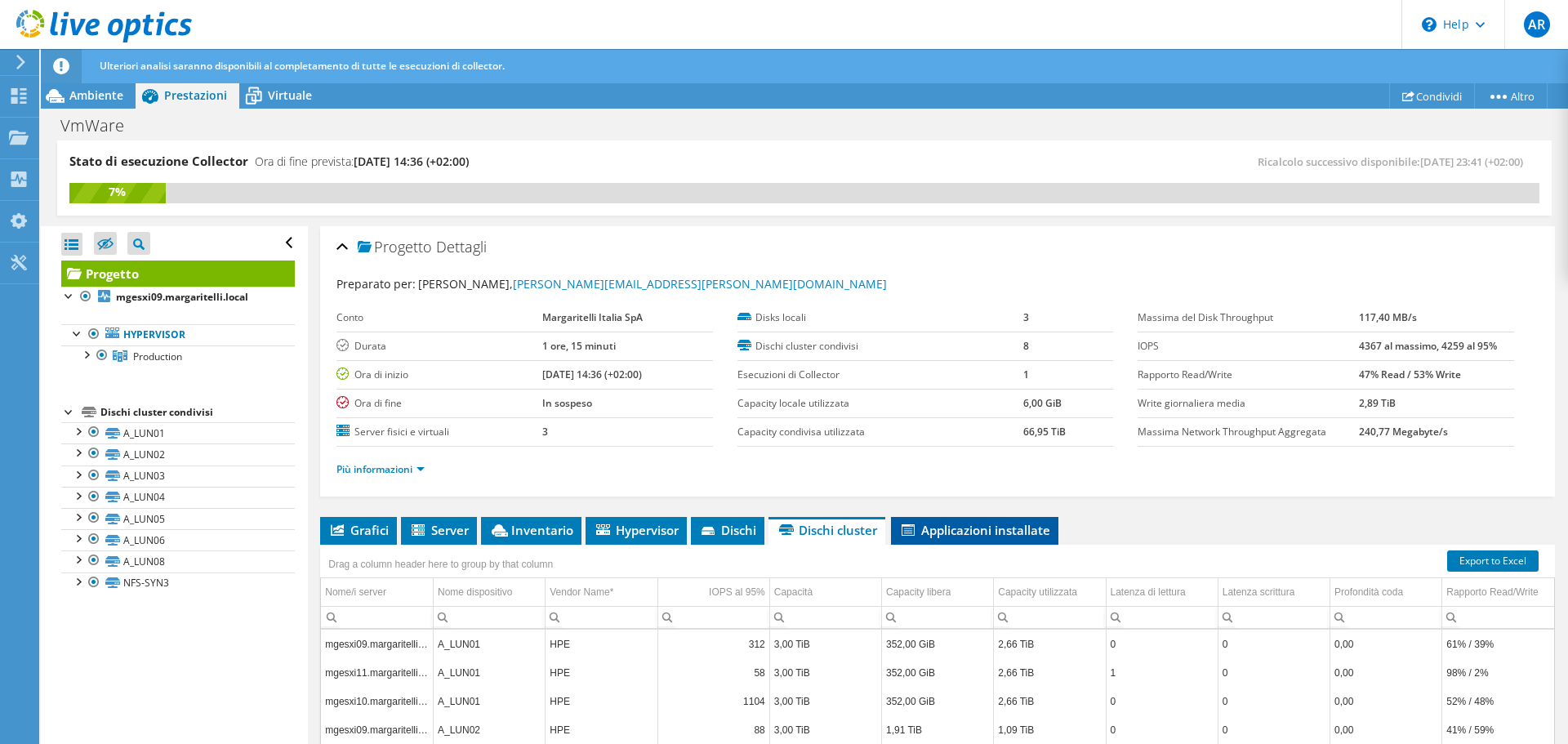
click at [950, 527] on span "Applicazioni installate" at bounding box center [975, 530] width 152 height 17
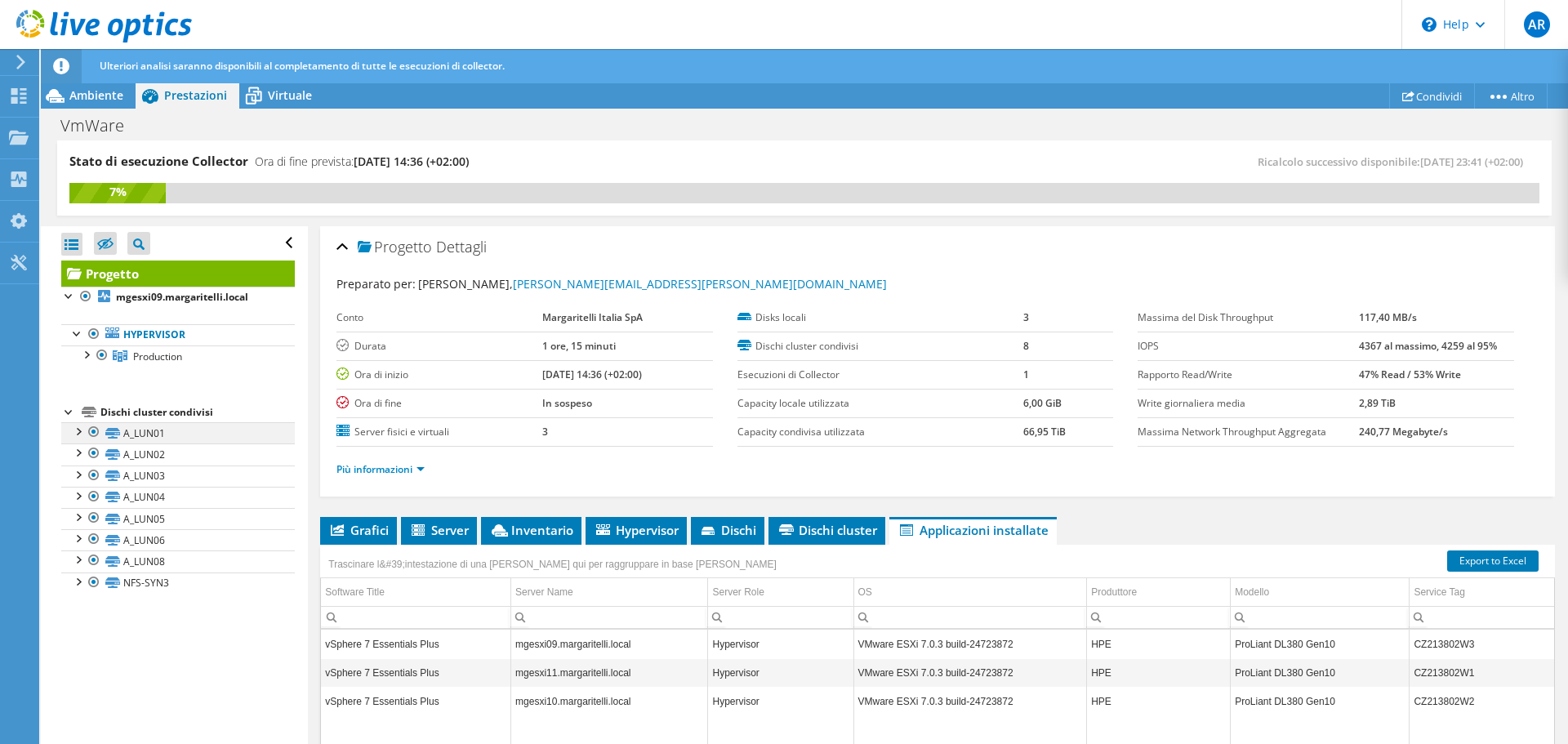
click at [78, 431] on div at bounding box center [77, 430] width 17 height 17
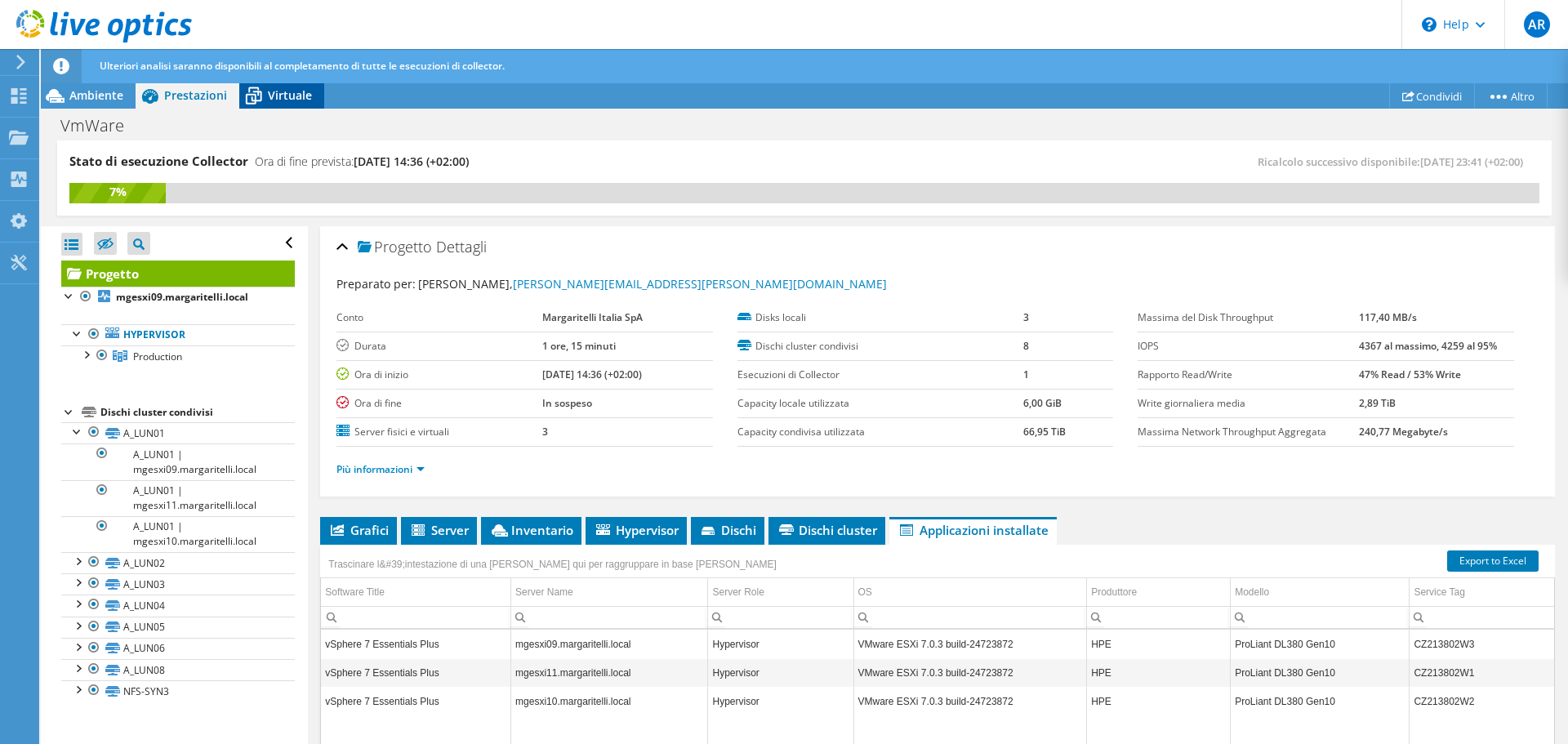
click at [281, 102] on span "Virtuale" at bounding box center [289, 95] width 44 height 16
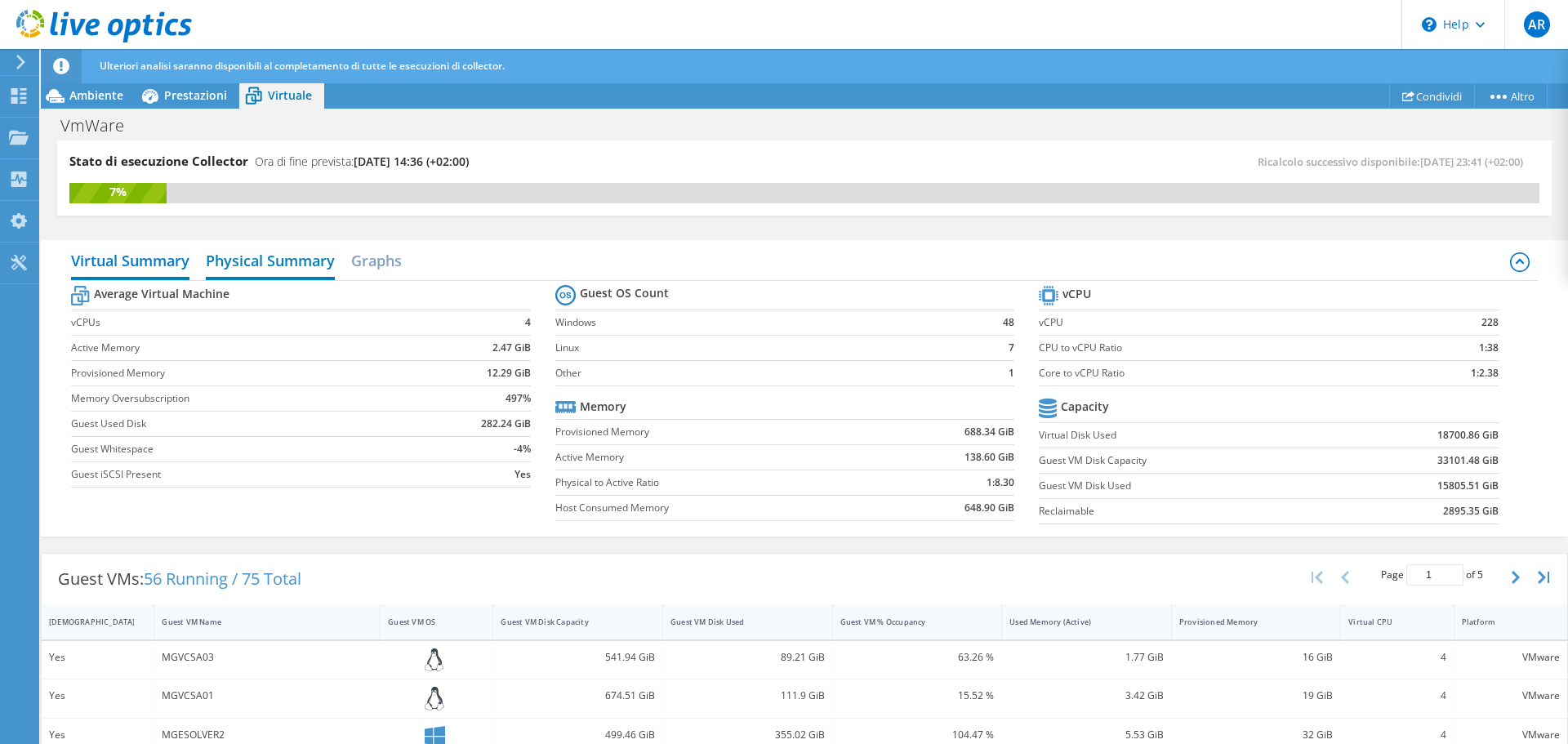
click at [264, 260] on h2 "Physical Summary" at bounding box center [271, 262] width 129 height 36
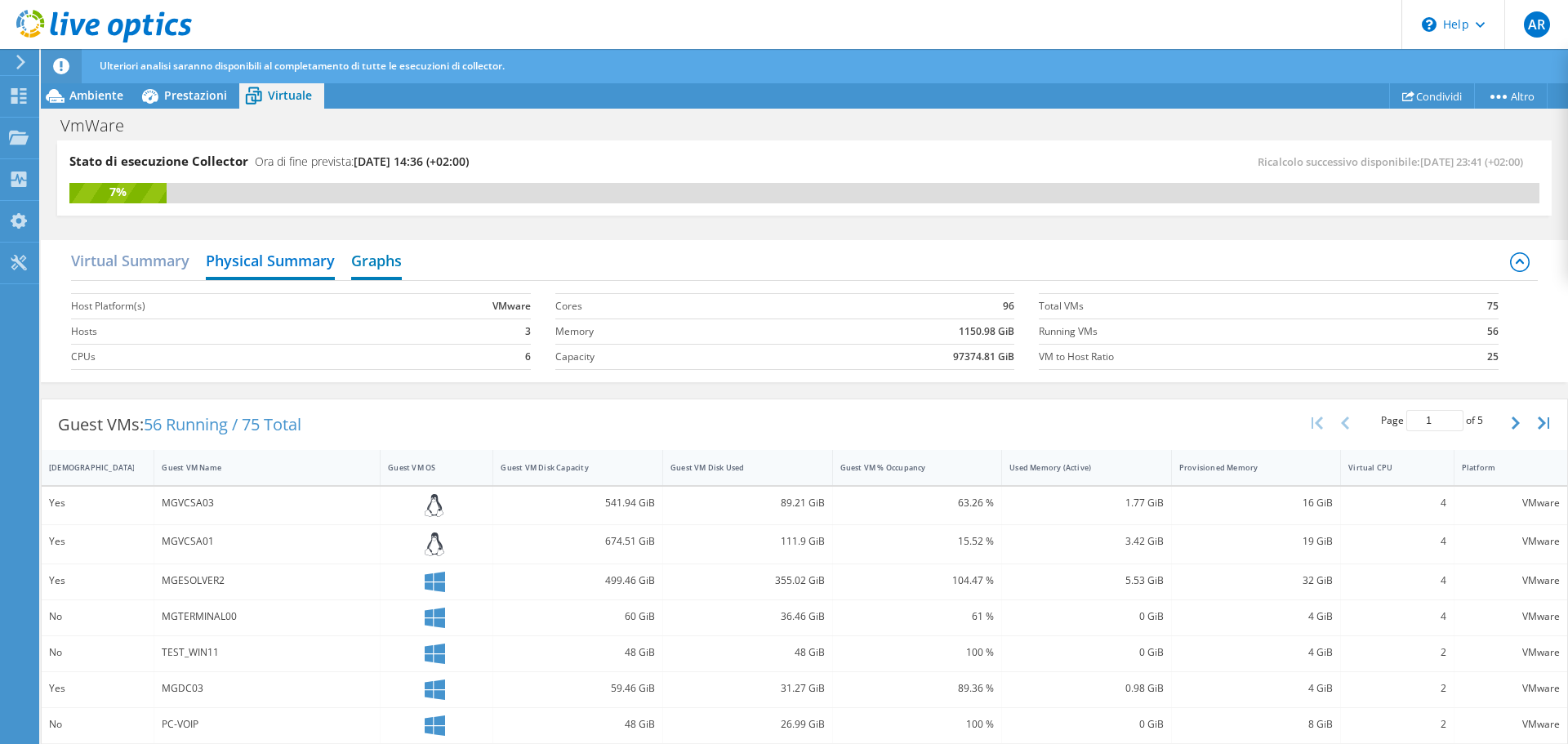
click at [388, 258] on h2 "Graphs" at bounding box center [376, 262] width 51 height 36
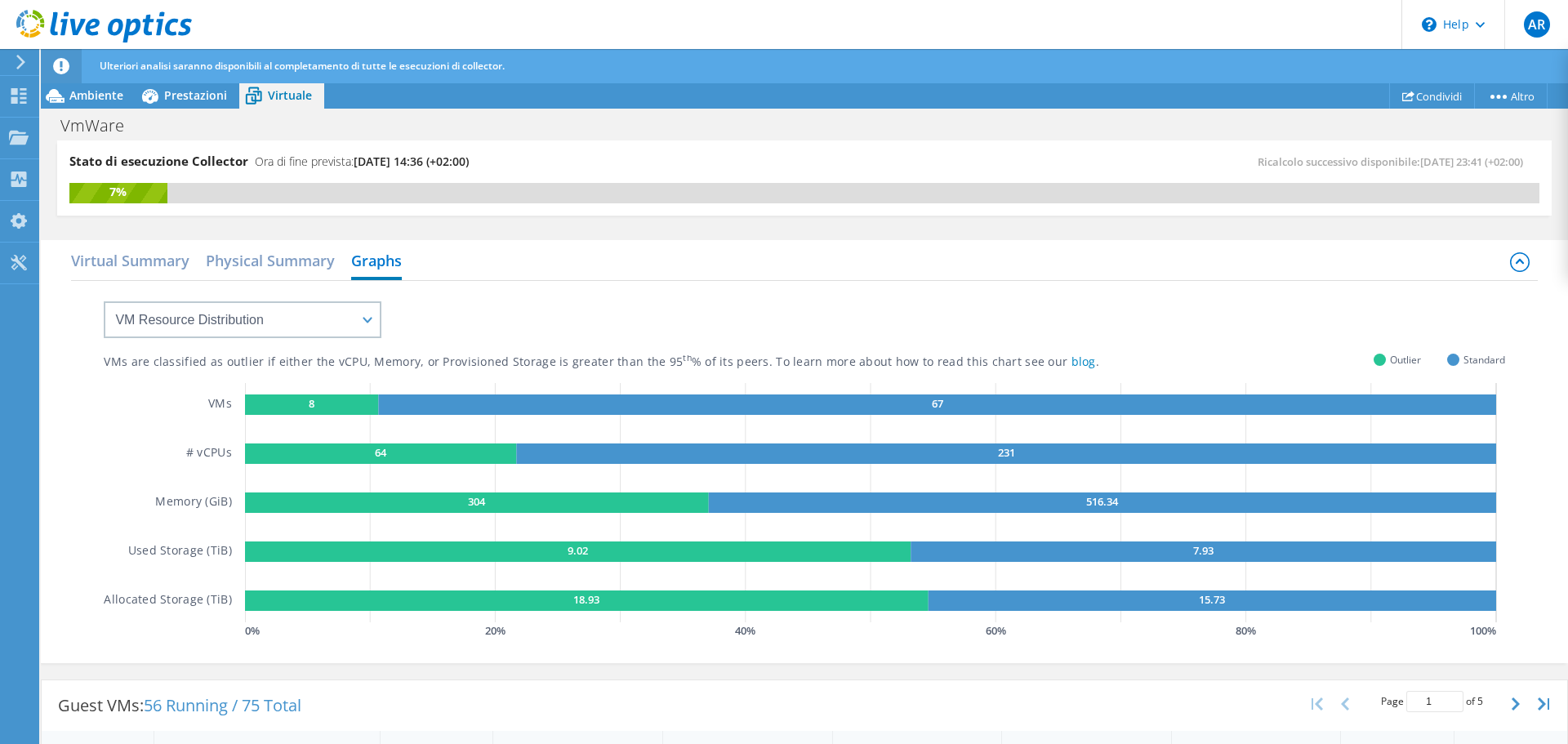
click at [278, 406] on rect at bounding box center [312, 405] width 133 height 21
click at [300, 460] on rect at bounding box center [380, 454] width 271 height 21
click at [314, 505] on rect at bounding box center [477, 503] width 464 height 21
click at [316, 553] on rect at bounding box center [578, 551] width 666 height 21
click at [328, 599] on rect at bounding box center [587, 600] width 683 height 21
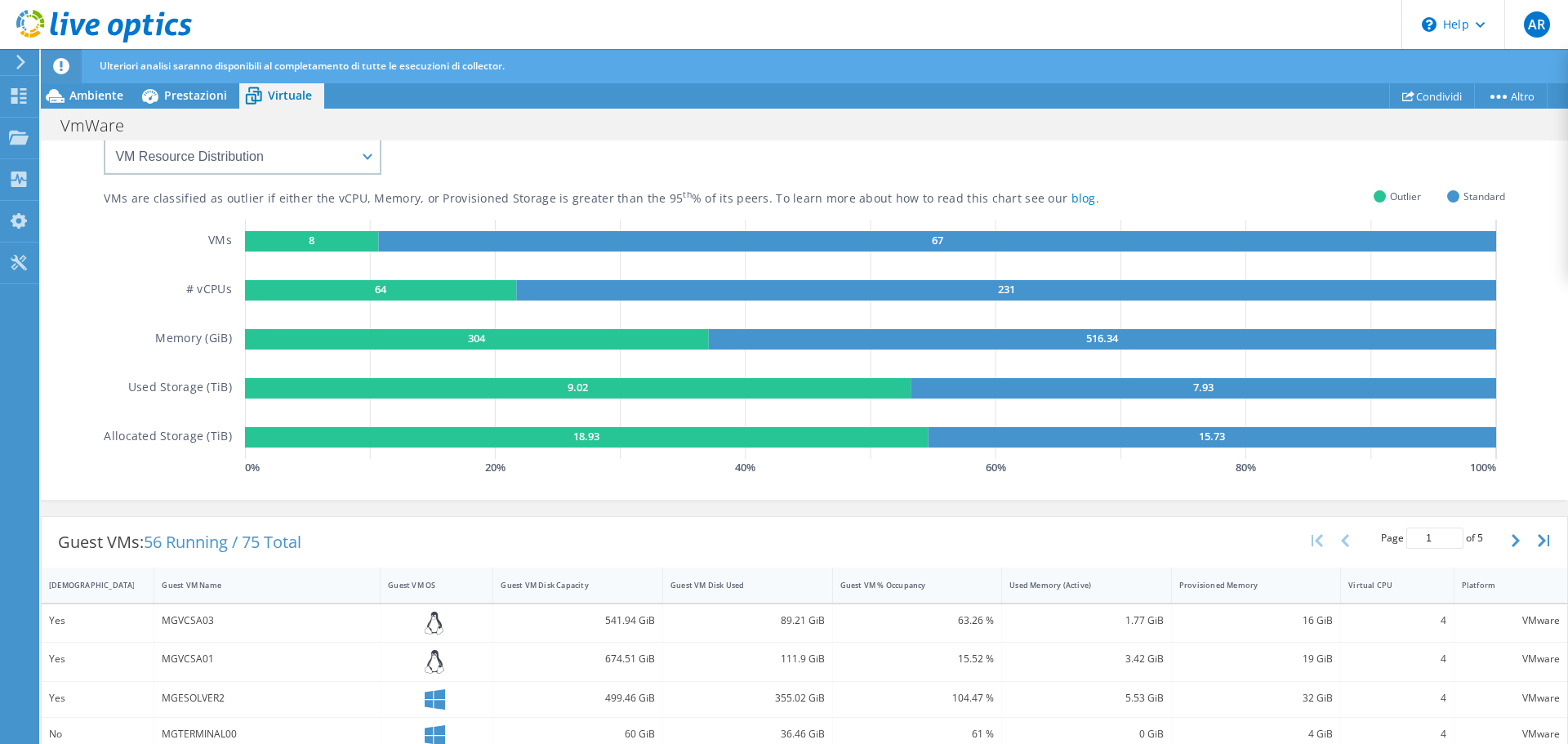
scroll to position [245, 0]
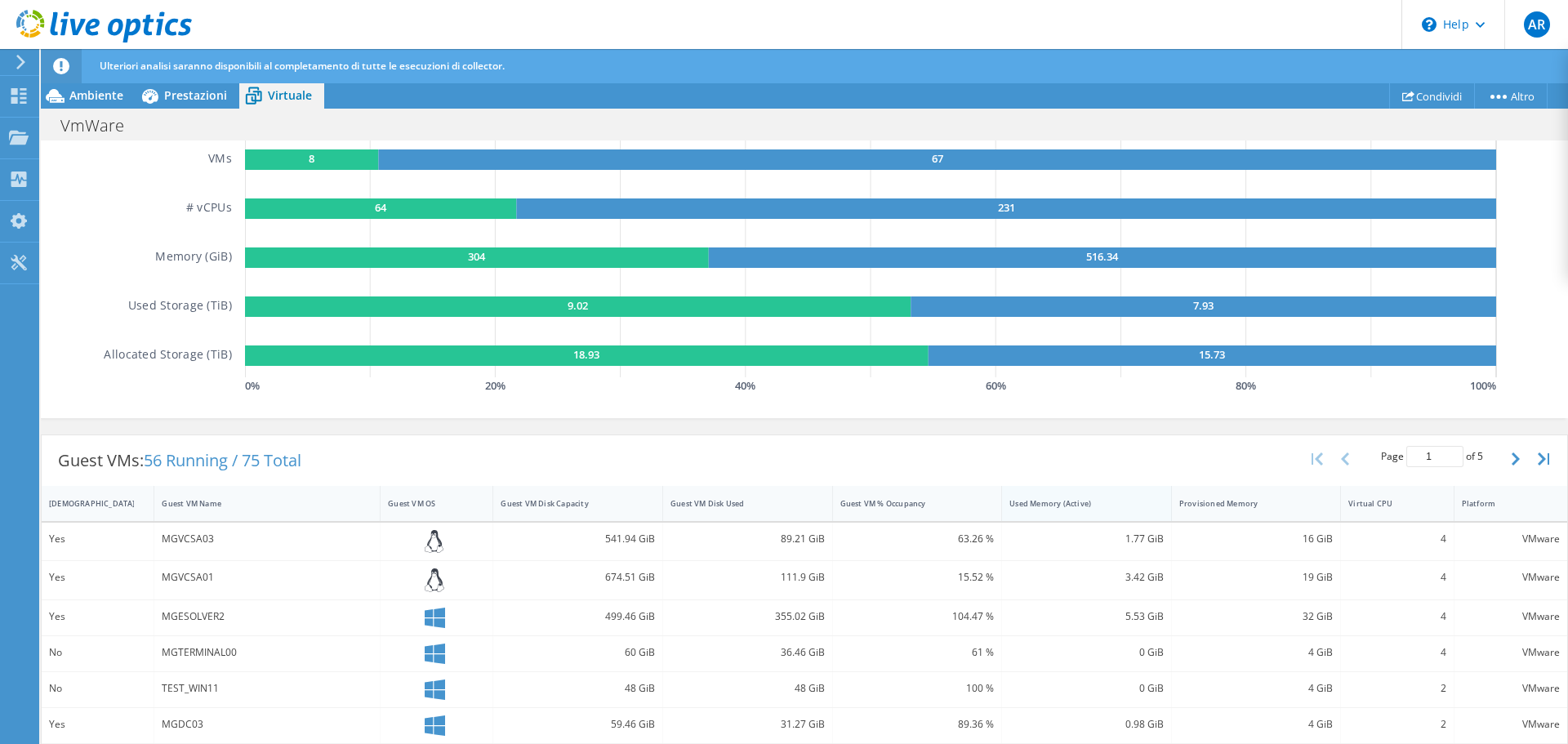
click at [1091, 510] on div "Used Memory (Active)" at bounding box center [1076, 503] width 150 height 25
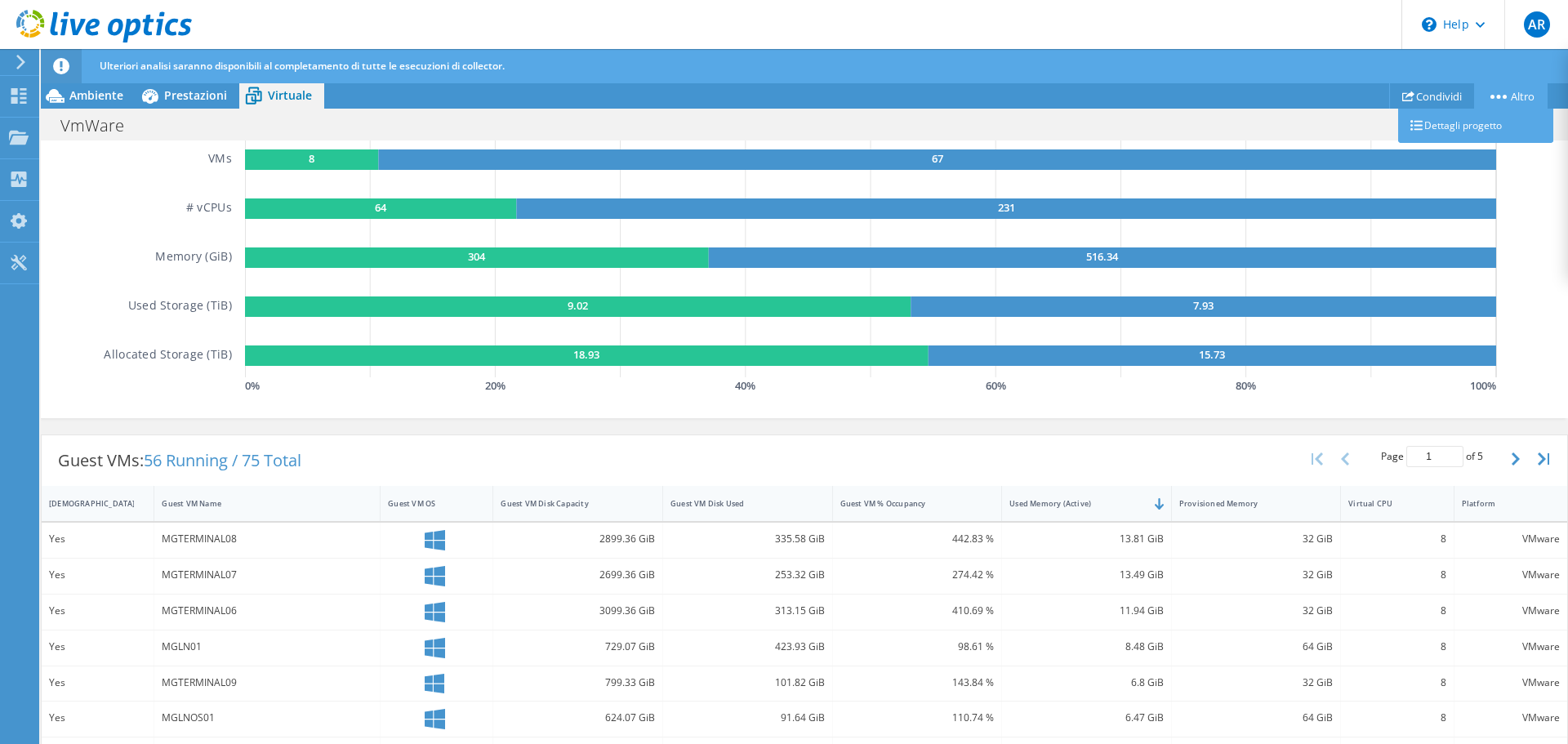
click at [1496, 95] on icon at bounding box center [1499, 97] width 17 height 4
click at [15, 58] on icon at bounding box center [21, 62] width 13 height 15
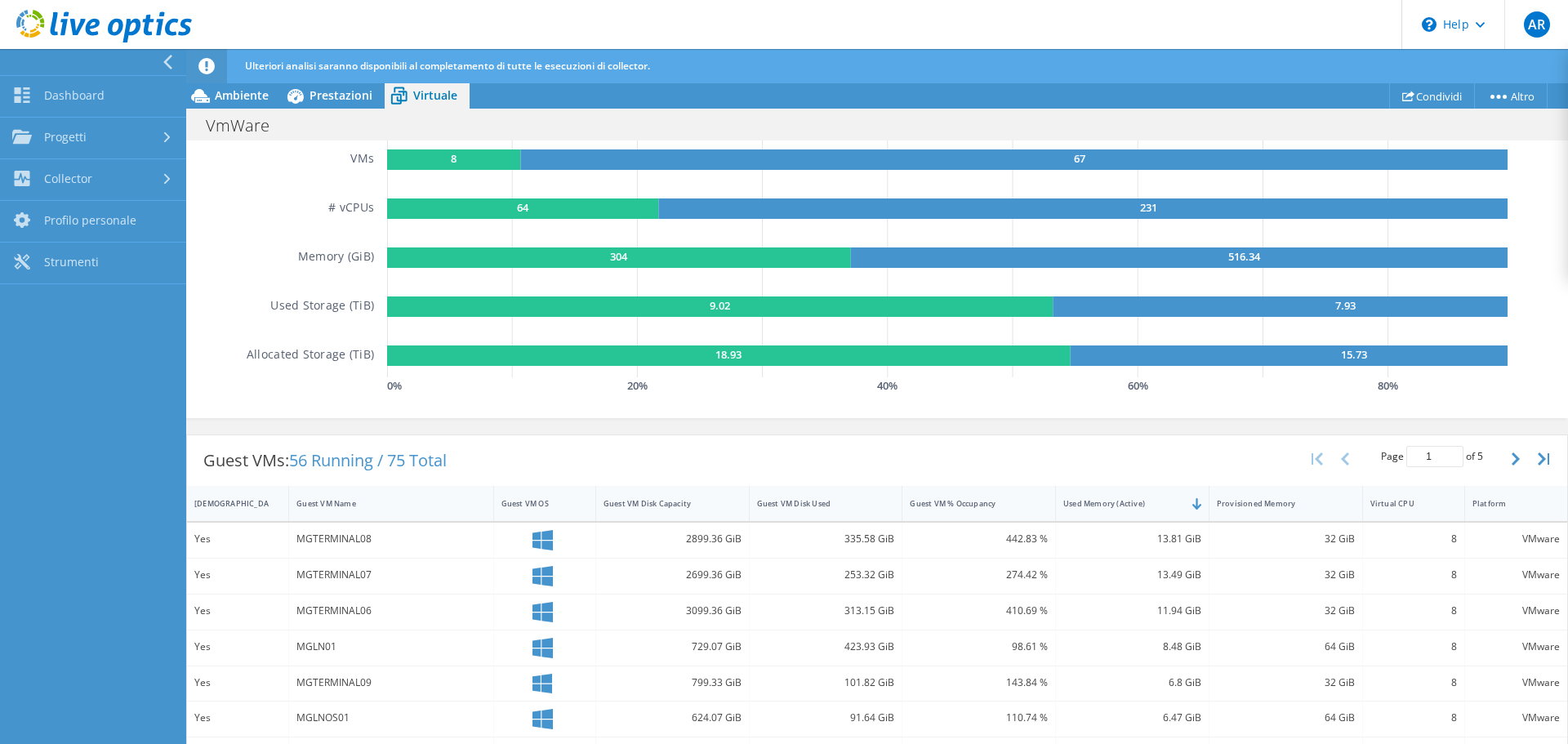
click at [168, 61] on icon at bounding box center [167, 62] width 13 height 15
